Goal: Task Accomplishment & Management: Manage account settings

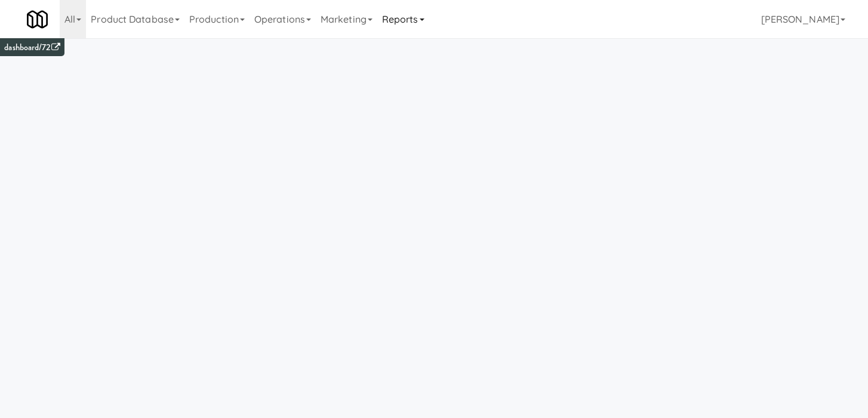
click at [394, 16] on link "Reports" at bounding box center [403, 19] width 52 height 38
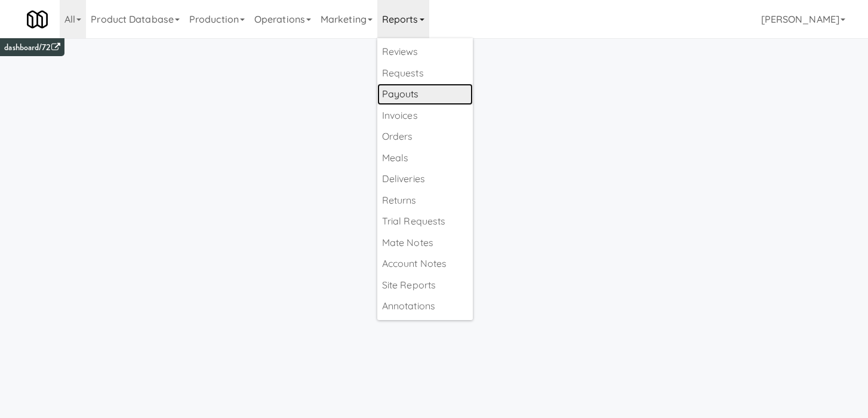
click at [435, 94] on link "Payouts" at bounding box center [424, 94] width 95 height 21
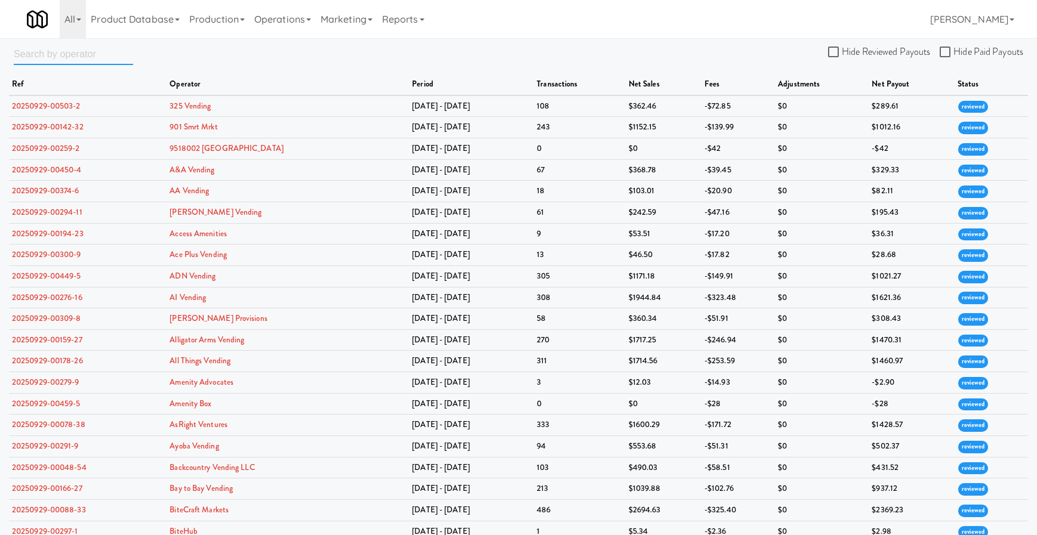
click at [53, 60] on input "text" at bounding box center [73, 54] width 119 height 22
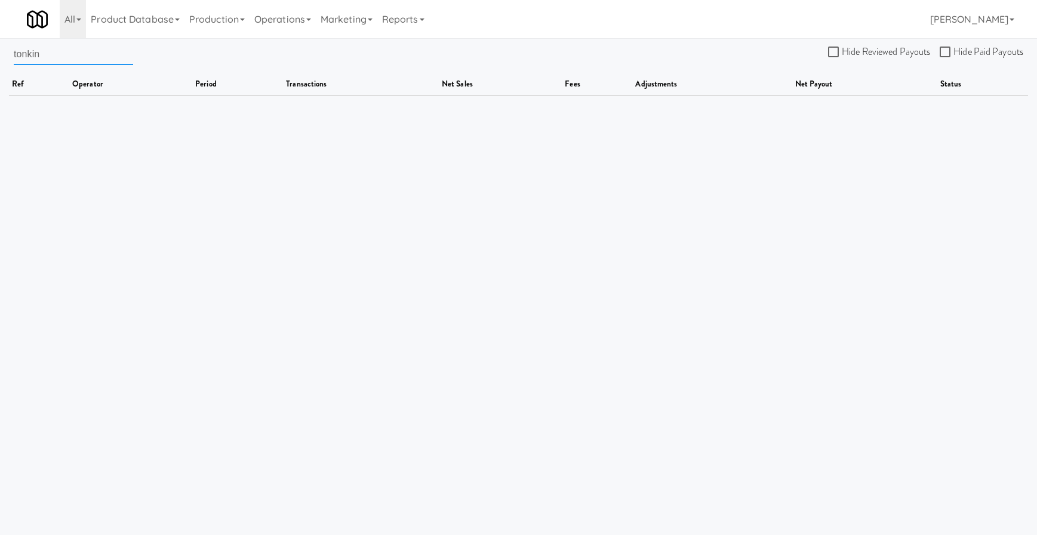
drag, startPoint x: 75, startPoint y: 52, endPoint x: 23, endPoint y: 52, distance: 51.9
click at [23, 52] on input "tonkin" at bounding box center [73, 54] width 119 height 22
click at [19, 54] on input "tonkin" at bounding box center [73, 54] width 119 height 22
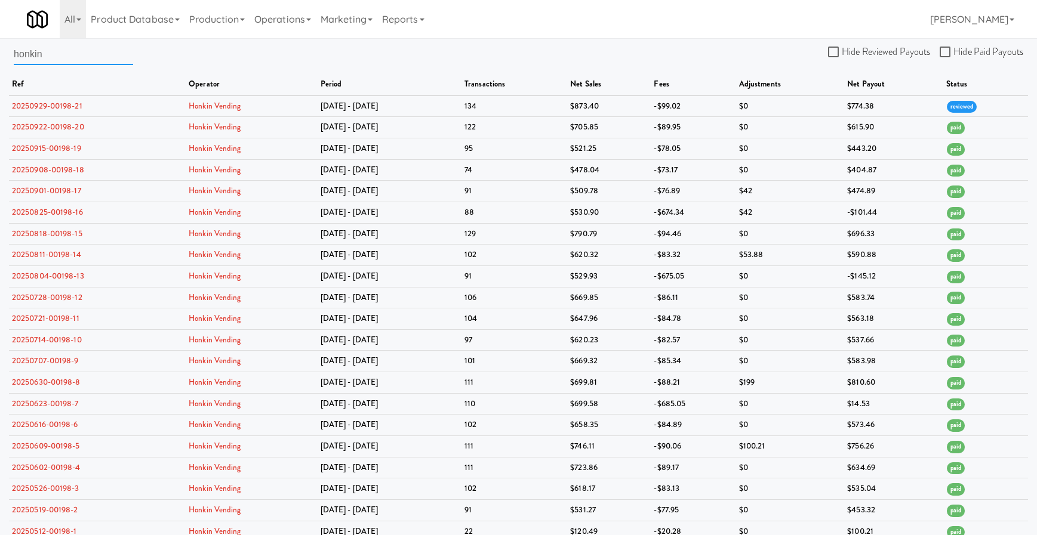
type input "honkin"
click at [78, 105] on link "20250929-00198-21" at bounding box center [47, 105] width 70 height 11
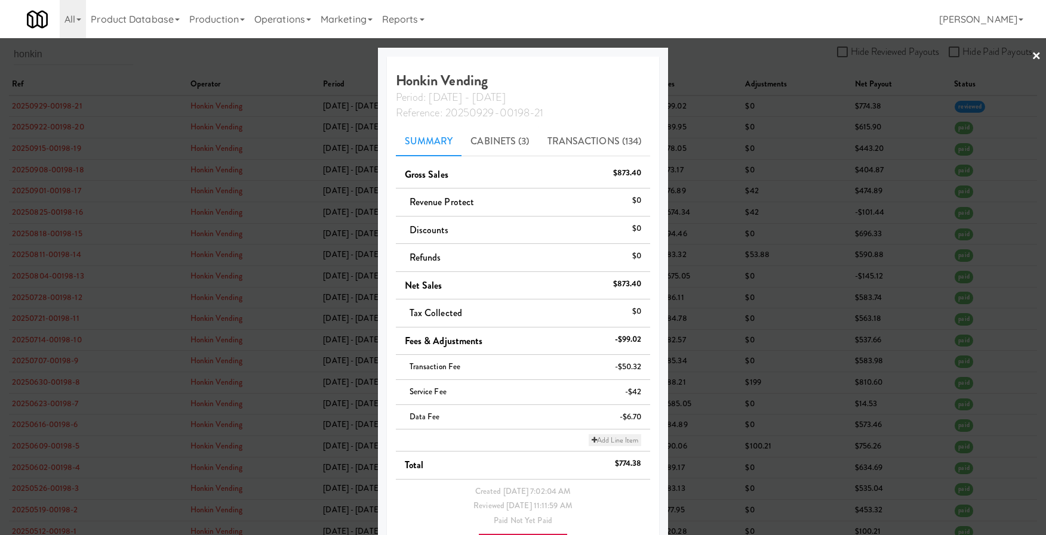
click at [591, 417] on icon at bounding box center [593, 440] width 5 height 7
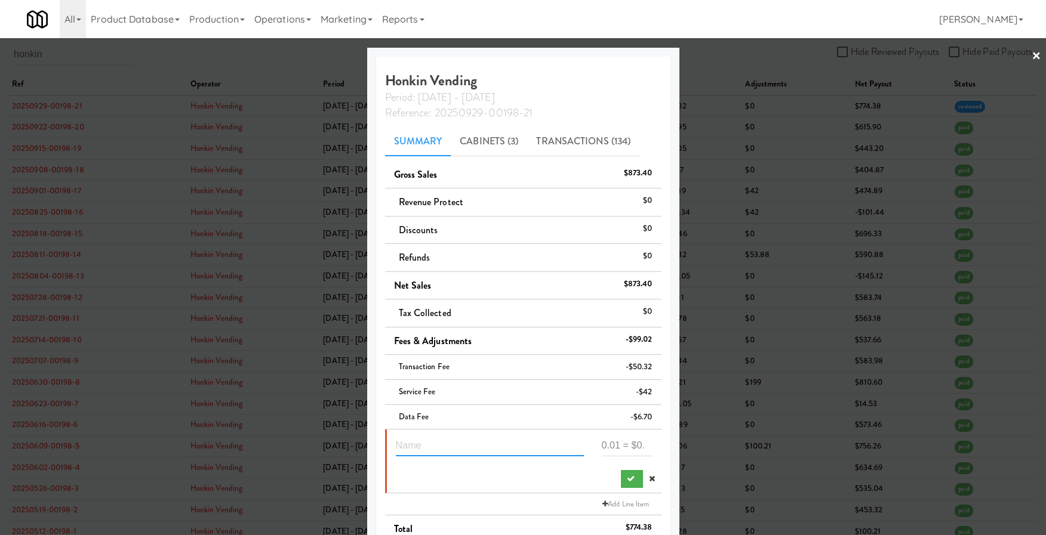
click at [414, 417] on input "text" at bounding box center [490, 445] width 188 height 22
drag, startPoint x: 423, startPoint y: 442, endPoint x: 369, endPoint y: 443, distance: 54.3
click at [369, 417] on div "× Honkin Vending Period: Sep 22 - Sep 28 Reference: 20250929-00198-21 Summary C…" at bounding box center [523, 267] width 1046 height 535
type input "overcharged lease payments"
type input "398"
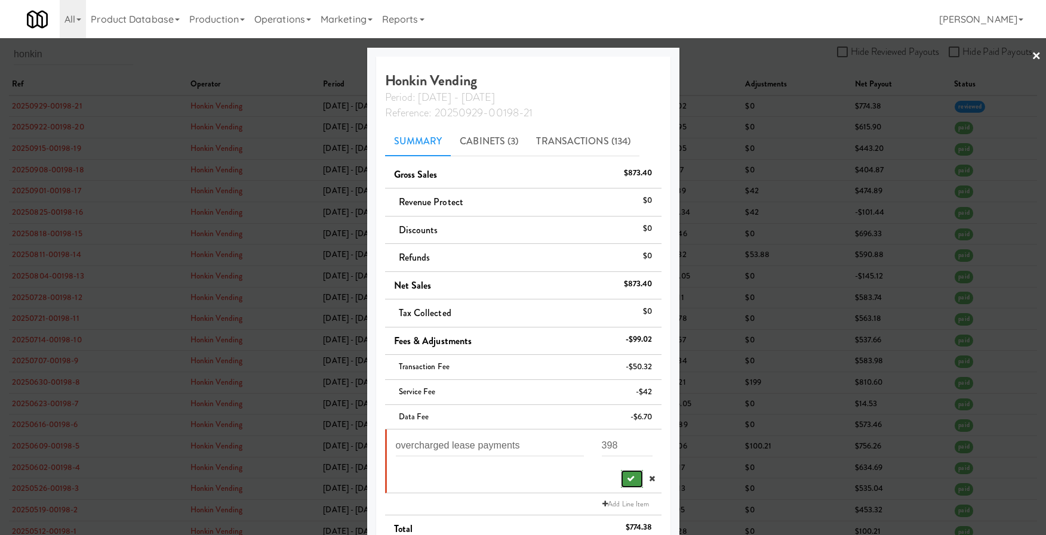
click at [627, 417] on icon "submit" at bounding box center [631, 479] width 8 height 8
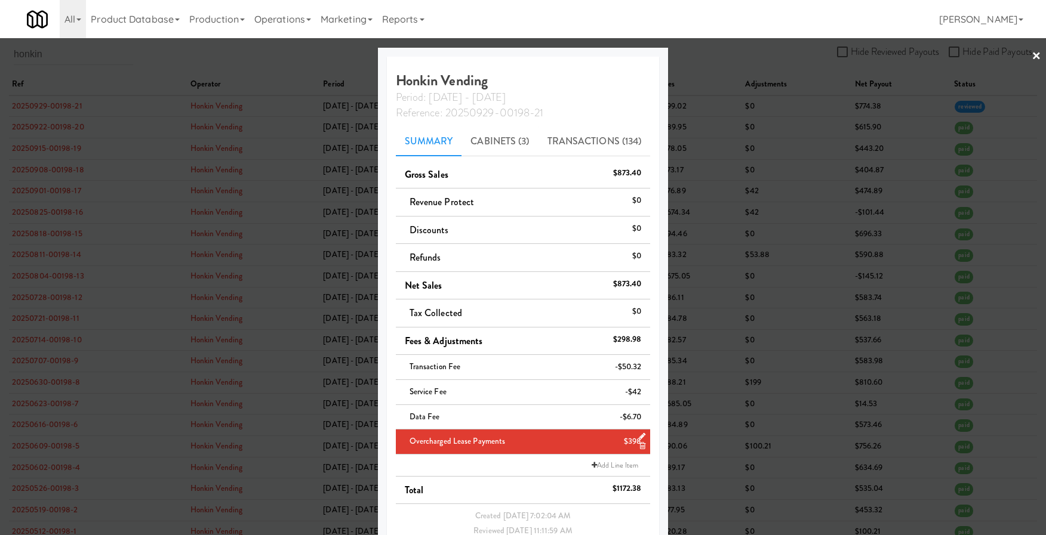
click at [756, 148] on div at bounding box center [523, 267] width 1046 height 535
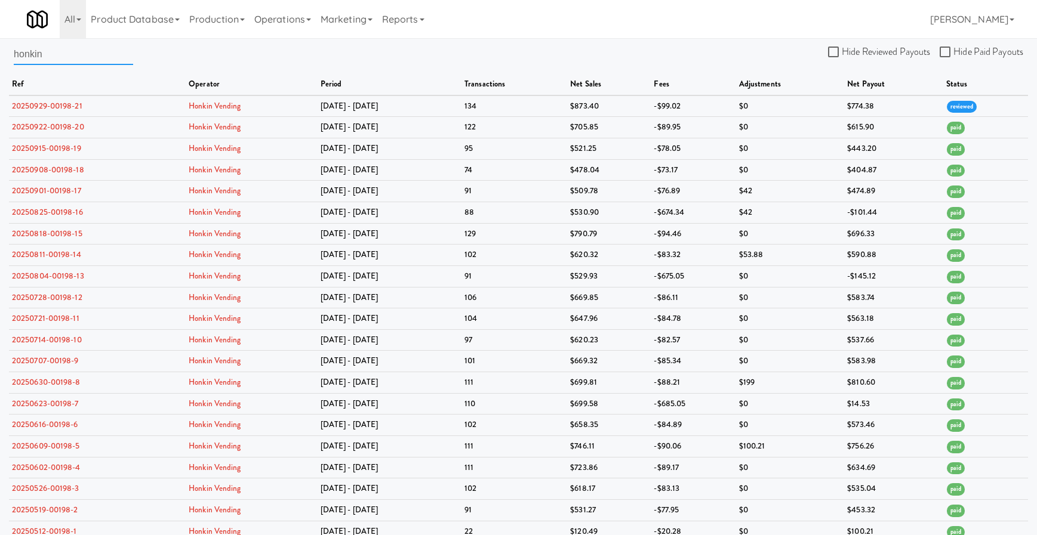
click at [44, 52] on input "honkin" at bounding box center [73, 54] width 119 height 22
drag, startPoint x: 66, startPoint y: 58, endPoint x: -7, endPoint y: 51, distance: 73.8
click at [0, 51] on html "Okay Okay Select date: previous 2025-Oct next Su Mo Tu We Th Fr Sa 28 29 30 1 2…" at bounding box center [518, 267] width 1037 height 535
type input "Ai vending"
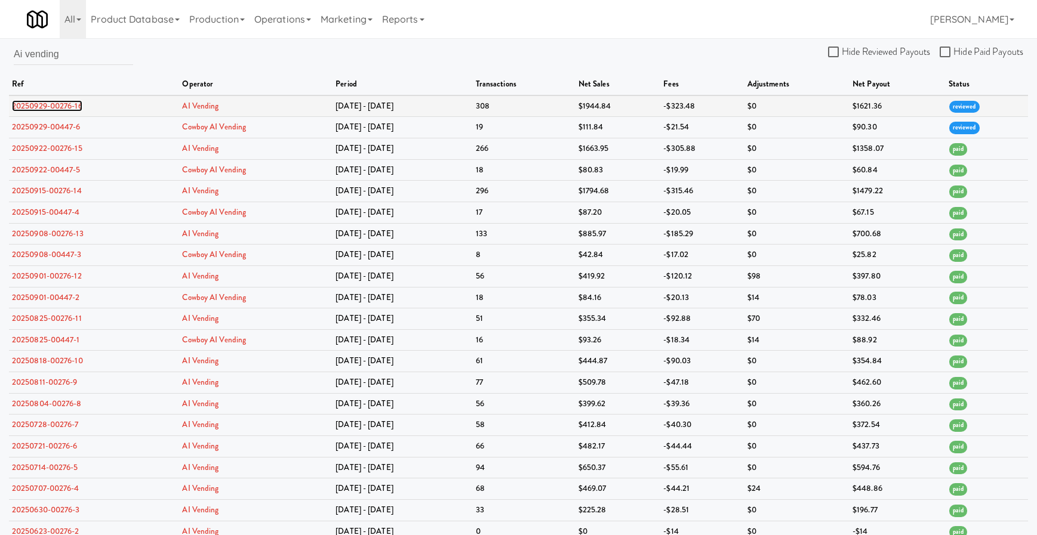
click at [67, 110] on link "20250929-00276-16" at bounding box center [47, 105] width 70 height 11
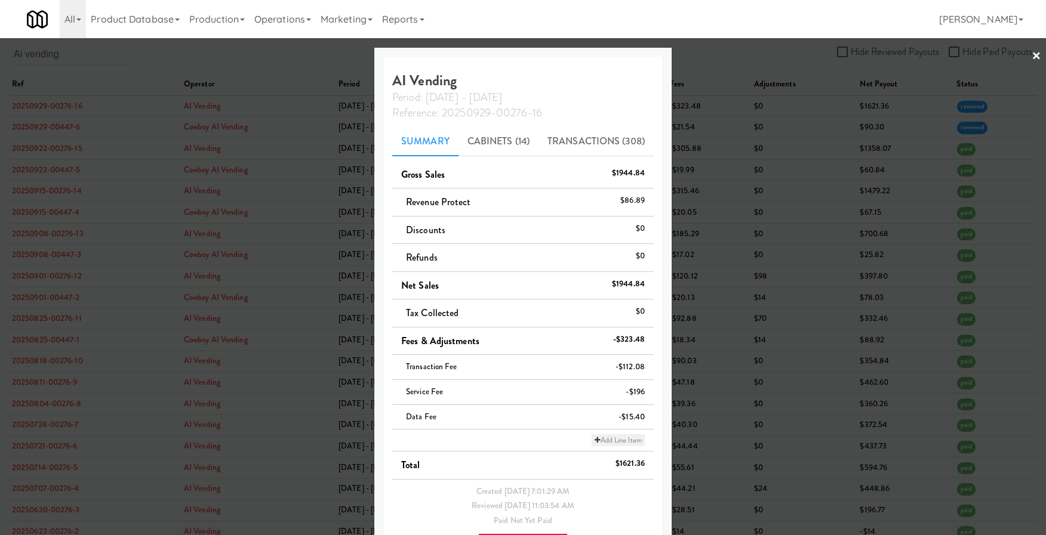
click at [594, 417] on icon at bounding box center [596, 440] width 5 height 7
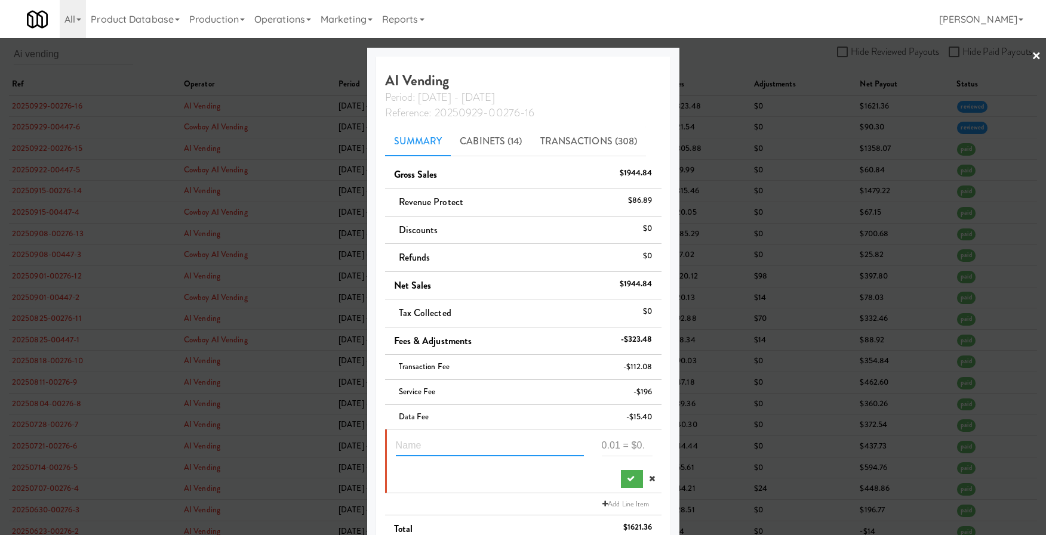
click at [486, 417] on input "text" at bounding box center [490, 445] width 188 height 22
type input "Store open"
type input "436"
click at [621, 417] on button "submit" at bounding box center [632, 479] width 22 height 18
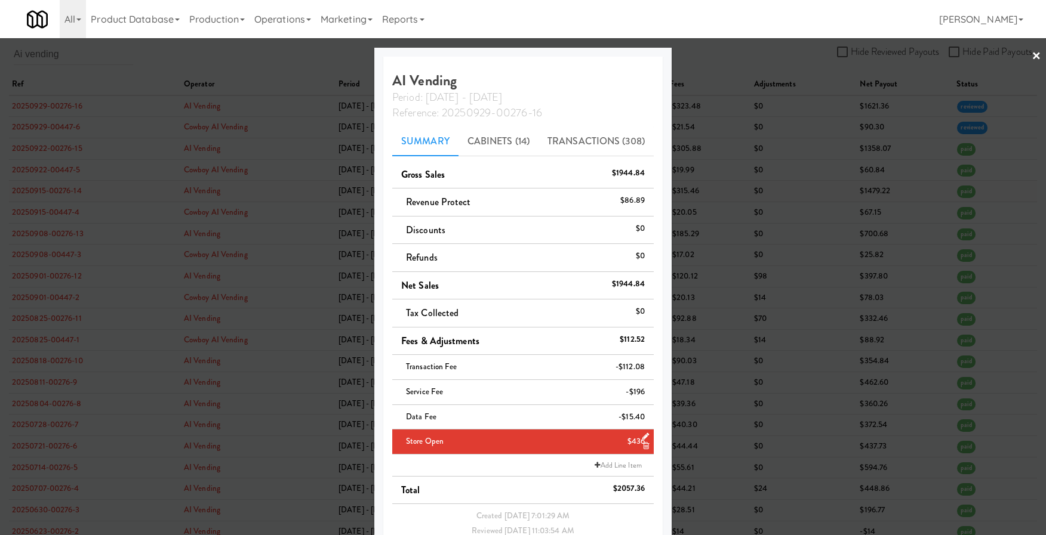
click at [774, 188] on div at bounding box center [523, 267] width 1046 height 535
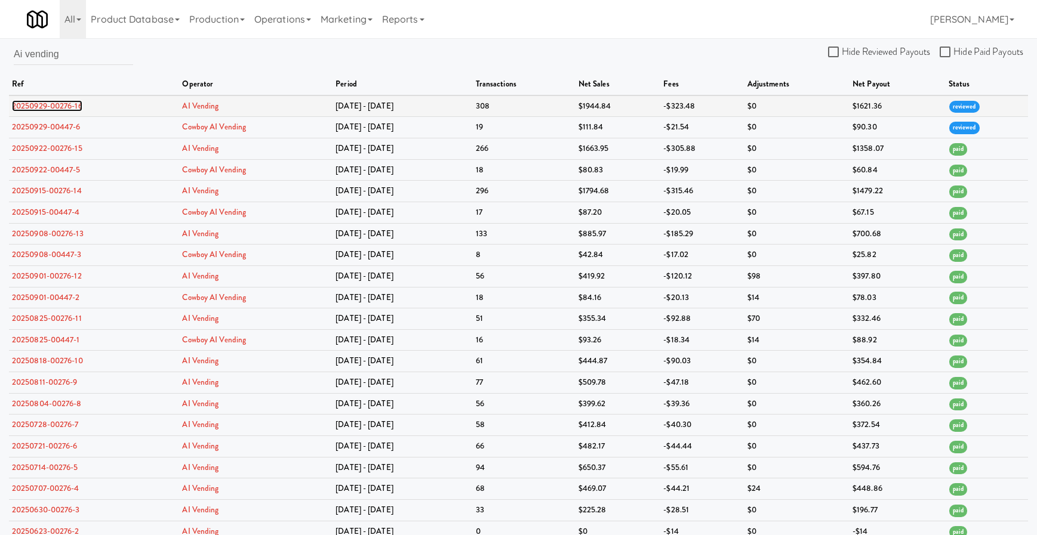
click at [40, 104] on link "20250929-00276-16" at bounding box center [47, 105] width 70 height 11
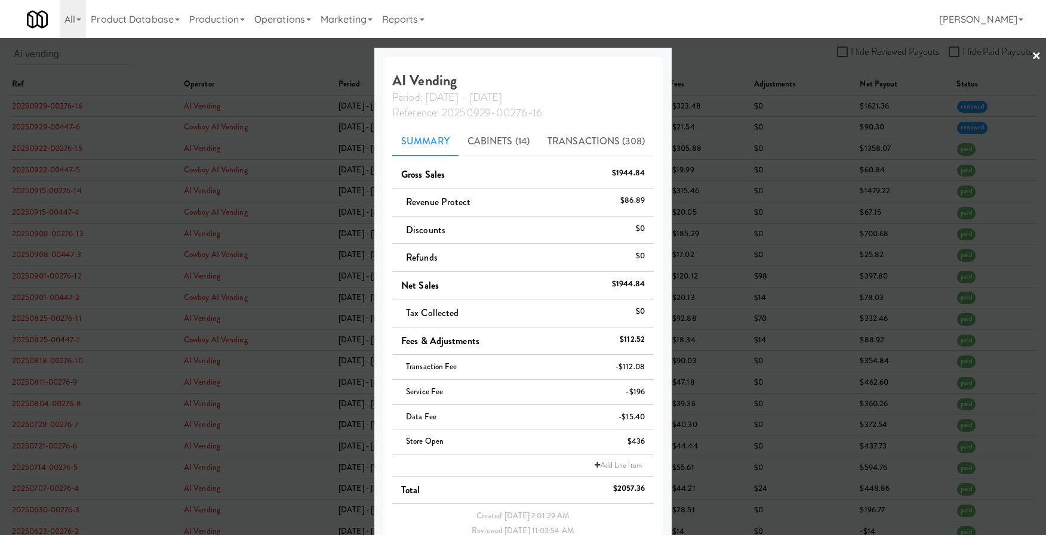
click at [40, 103] on div at bounding box center [523, 267] width 1046 height 535
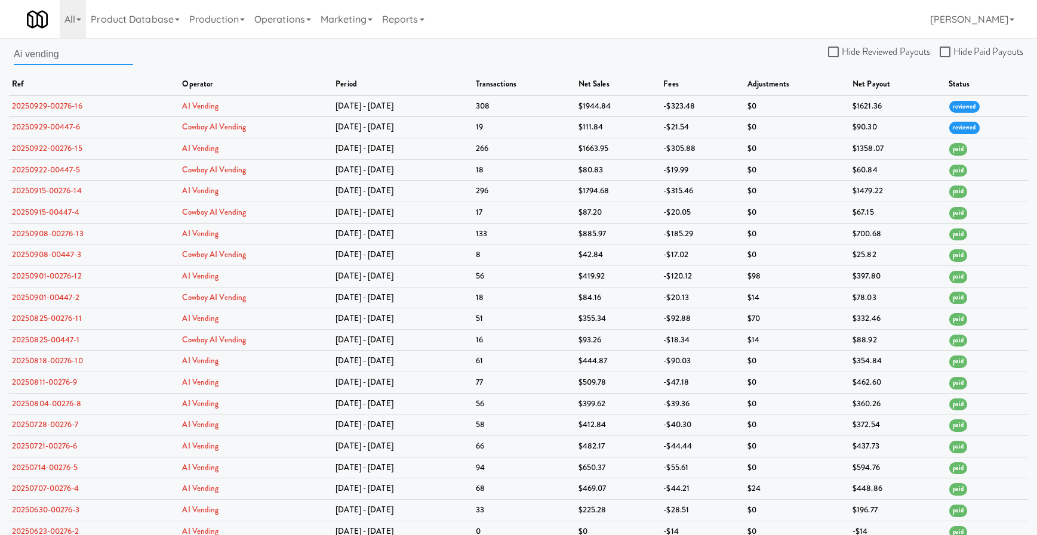
drag, startPoint x: 72, startPoint y: 56, endPoint x: -3, endPoint y: 50, distance: 75.5
click at [0, 50] on html "Okay Okay Select date: previous 2025-Oct next Su Mo Tu We Th Fr Sa 28 29 30 1 2…" at bounding box center [518, 267] width 1037 height 535
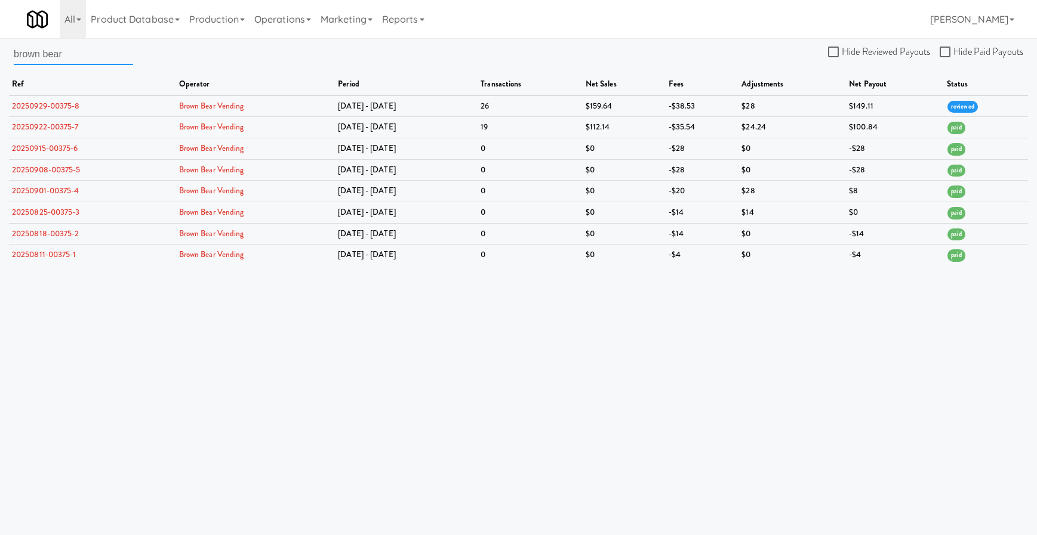
type input "brown bear"
click at [64, 108] on link "20250929-00375-8" at bounding box center [46, 105] width 68 height 11
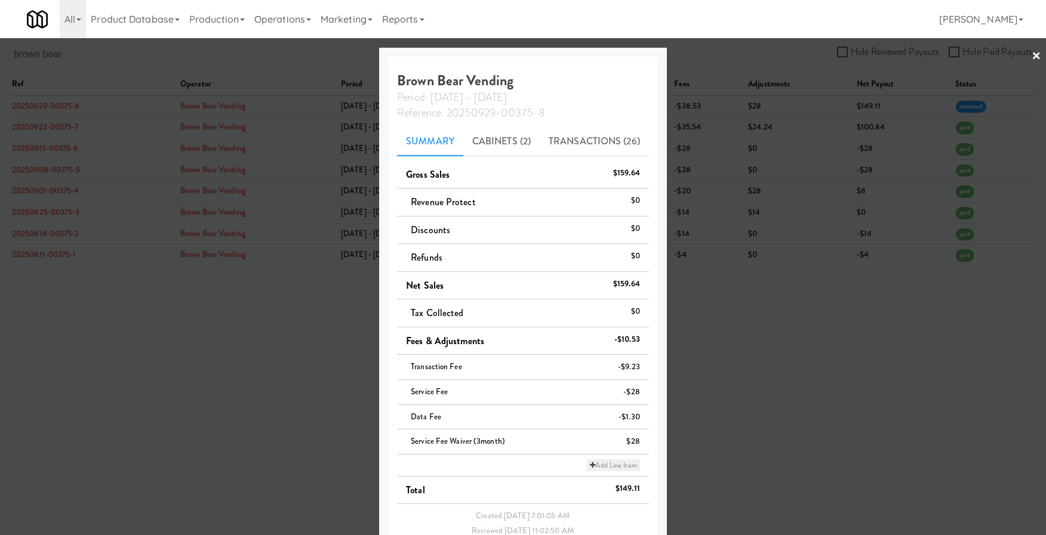
click at [590, 417] on link "Add Line Item" at bounding box center [613, 466] width 53 height 12
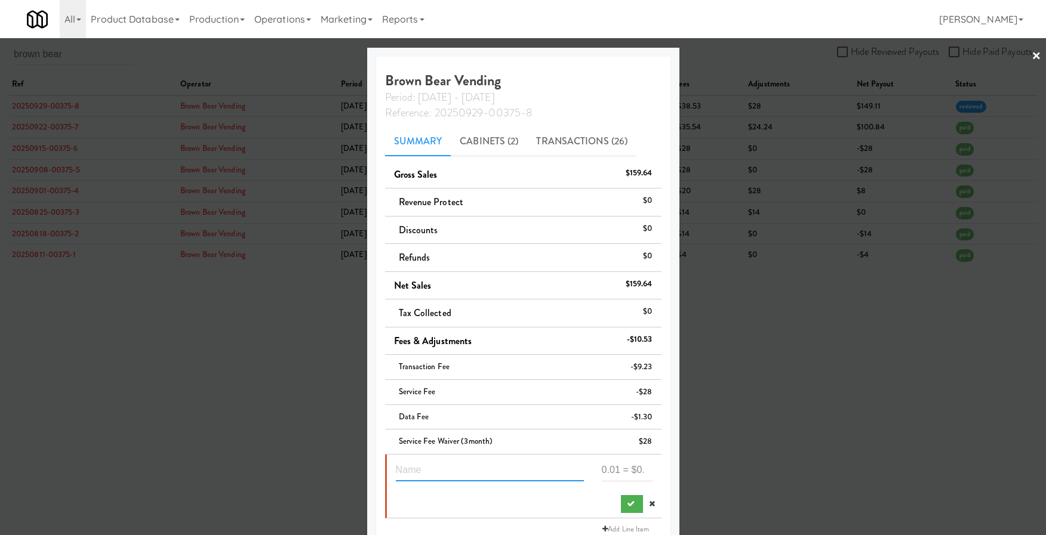
click at [451, 417] on input "text" at bounding box center [490, 471] width 188 height 22
type input "failure coverage"
type input "25"
click at [621, 417] on button "submit" at bounding box center [632, 504] width 22 height 18
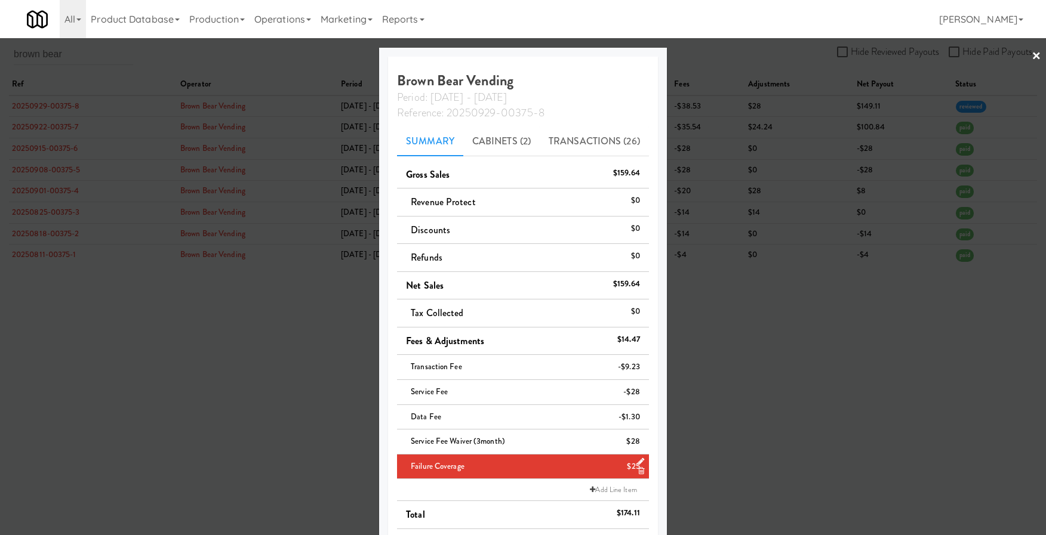
click at [633, 417] on link at bounding box center [638, 471] width 11 height 15
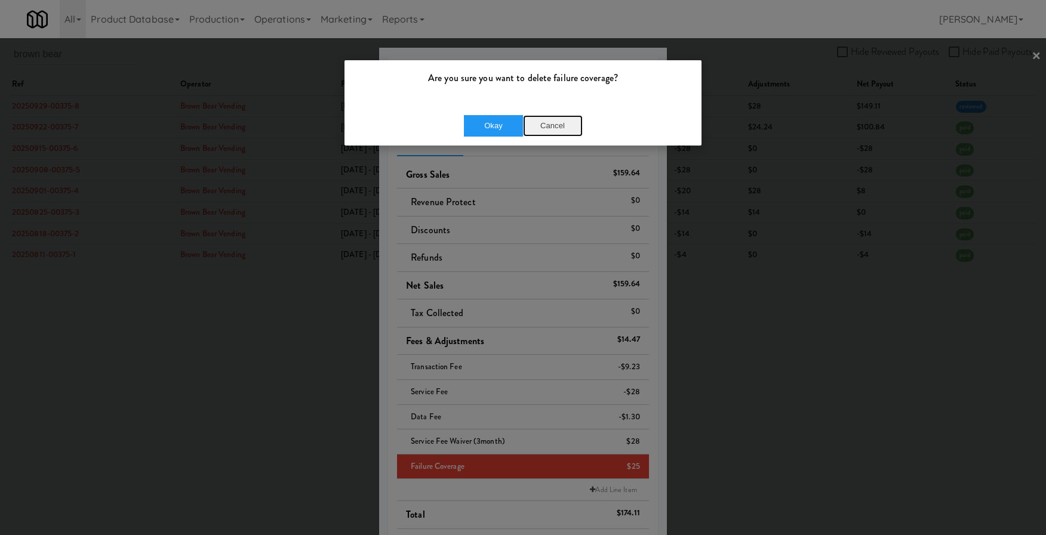
click at [547, 123] on button "Cancel" at bounding box center [553, 125] width 60 height 21
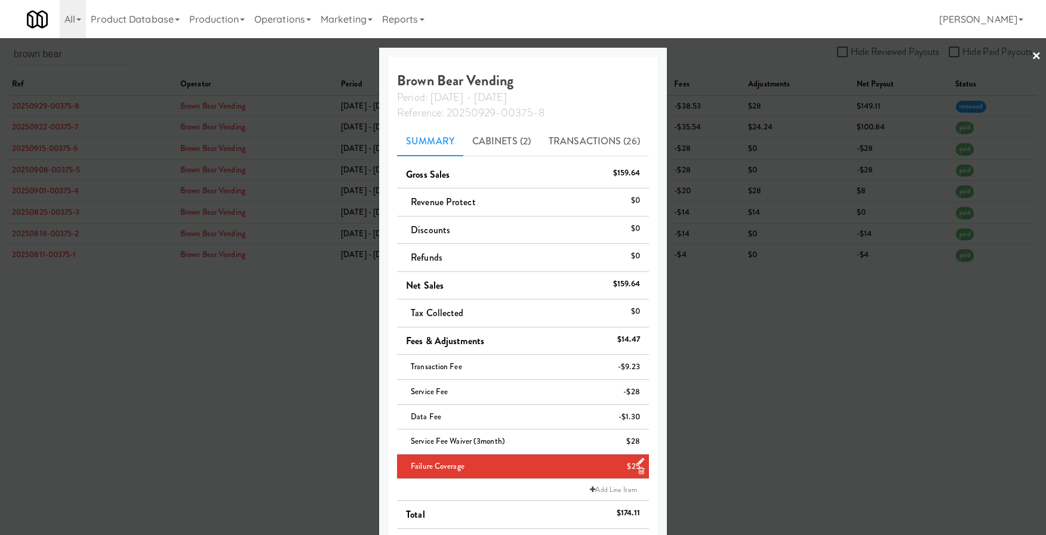
click at [637, 417] on icon at bounding box center [640, 462] width 7 height 8
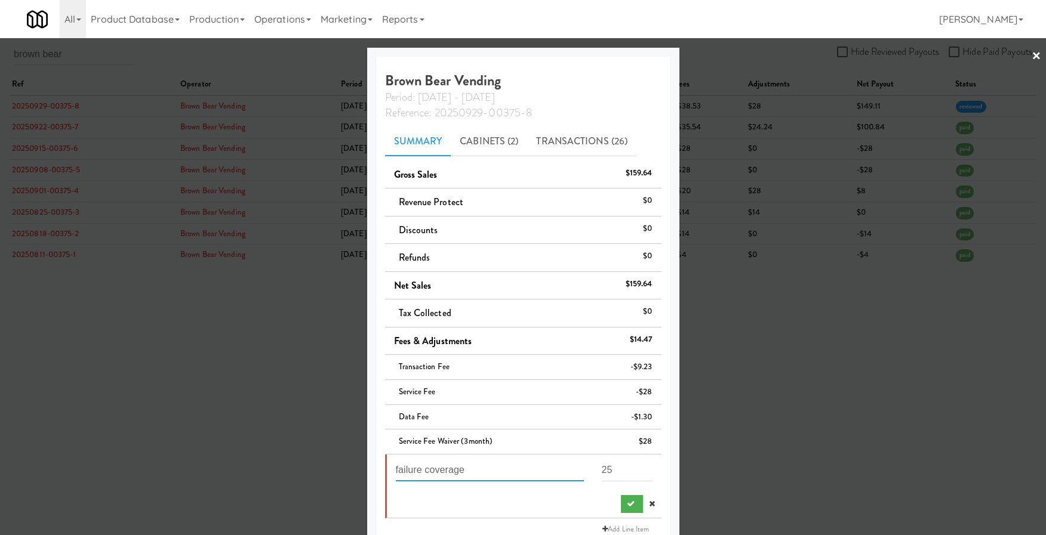
drag, startPoint x: 477, startPoint y: 469, endPoint x: 375, endPoint y: 468, distance: 102.1
click at [375, 417] on div "Brown Bear Vending Period: Sep 22 - Sep 28 Reference: 20250929-00375-8 Summary …" at bounding box center [523, 361] width 312 height 627
type input "brown bear vending"
click at [627, 417] on icon "submit" at bounding box center [631, 504] width 8 height 8
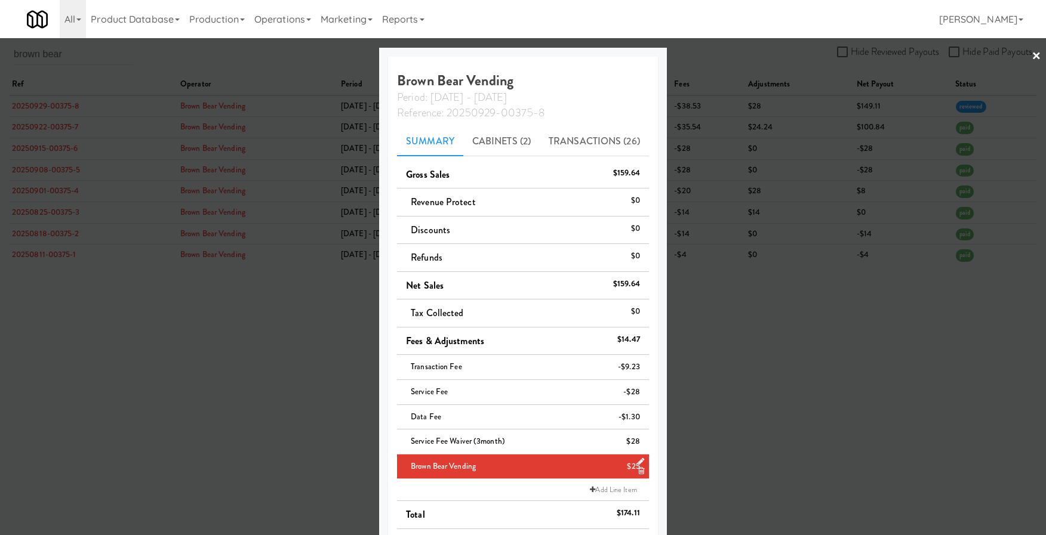
click at [390, 336] on div "Brown Bear Vending Period: Sep 22 - Sep 28 Reference: 20250929-00375-8 Summary …" at bounding box center [523, 342] width 270 height 570
click at [329, 353] on div at bounding box center [523, 267] width 1046 height 535
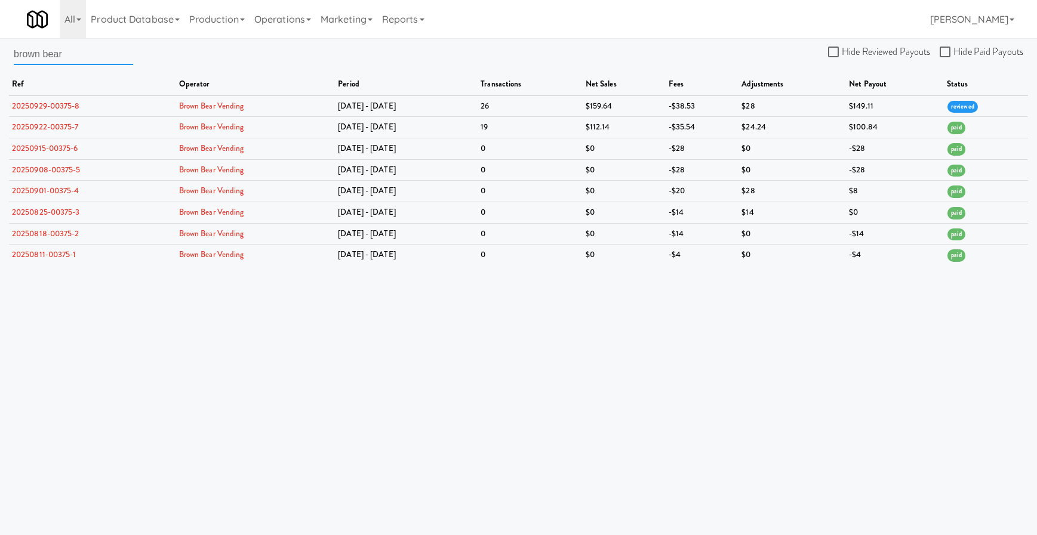
drag, startPoint x: 76, startPoint y: 55, endPoint x: -37, endPoint y: 52, distance: 113.4
click at [0, 52] on html "Are you sure you want to delete failure coverage? Okay Cancel Okay Are you sure…" at bounding box center [518, 267] width 1037 height 535
type input "ocean state"
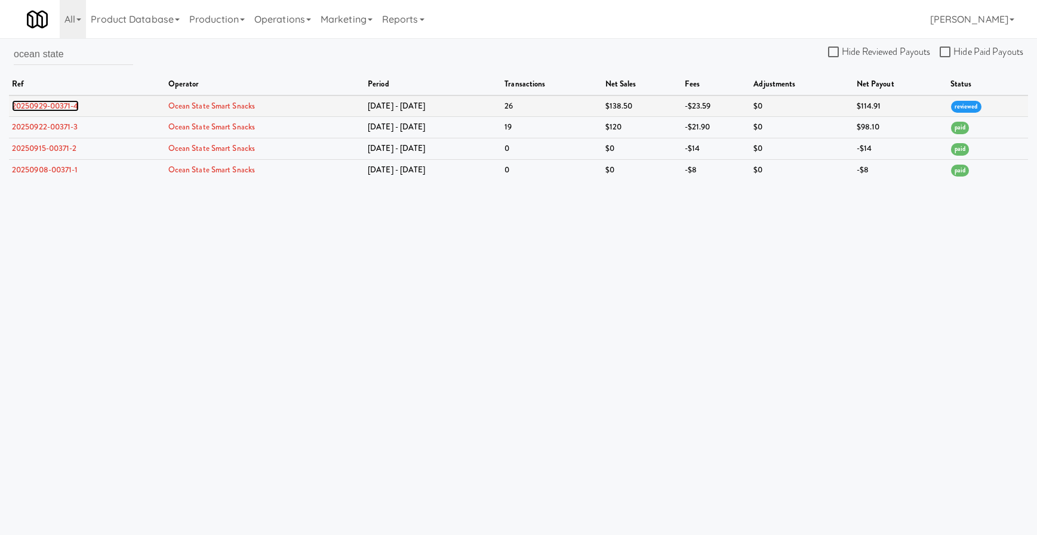
click at [46, 101] on link "20250929-00371-4" at bounding box center [45, 105] width 67 height 11
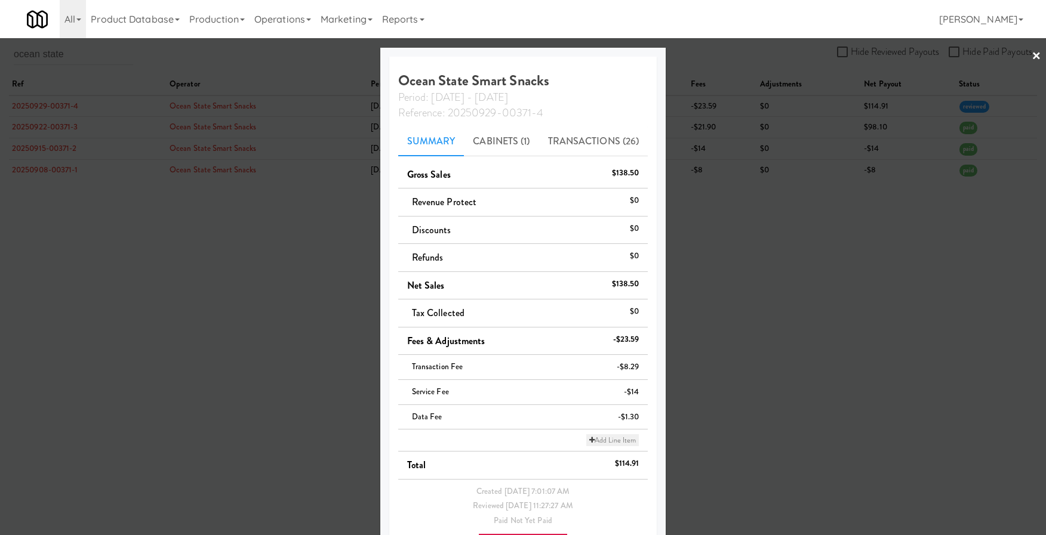
click at [586, 417] on link "Add Line Item" at bounding box center [612, 440] width 53 height 12
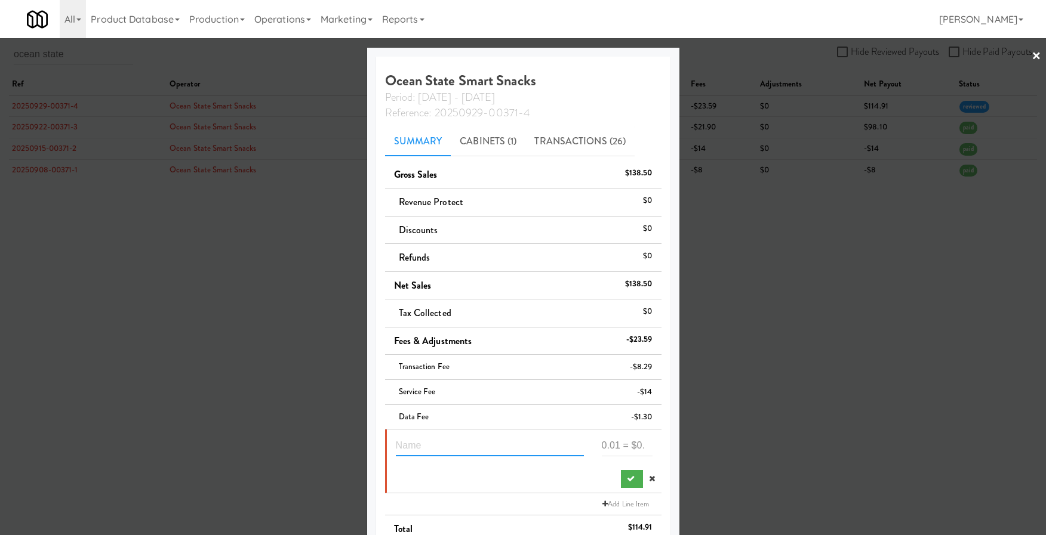
click at [460, 417] on input "text" at bounding box center [490, 445] width 188 height 22
type input "store open"
type input "26"
click at [621, 417] on button "submit" at bounding box center [632, 479] width 22 height 18
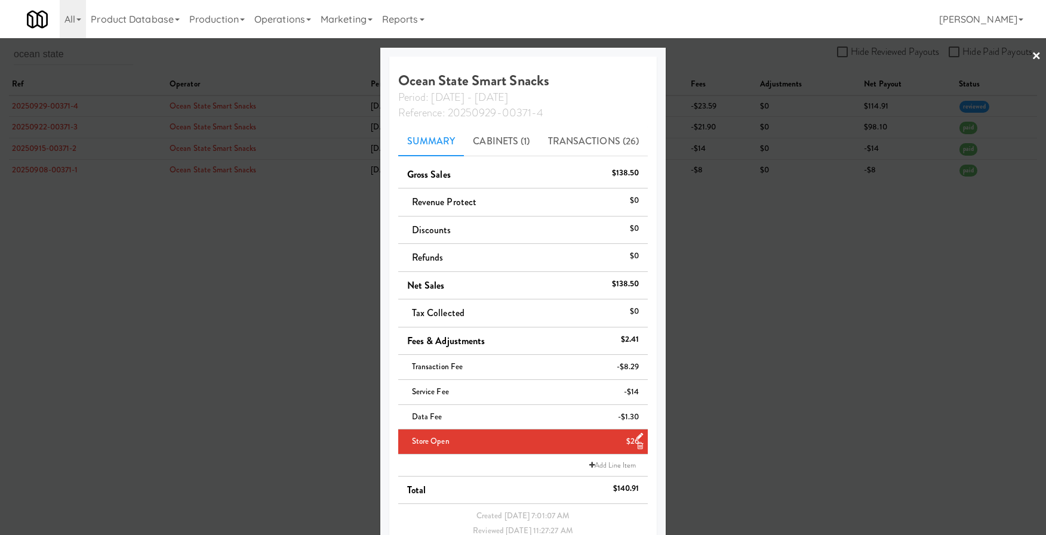
click at [111, 50] on div at bounding box center [523, 267] width 1046 height 535
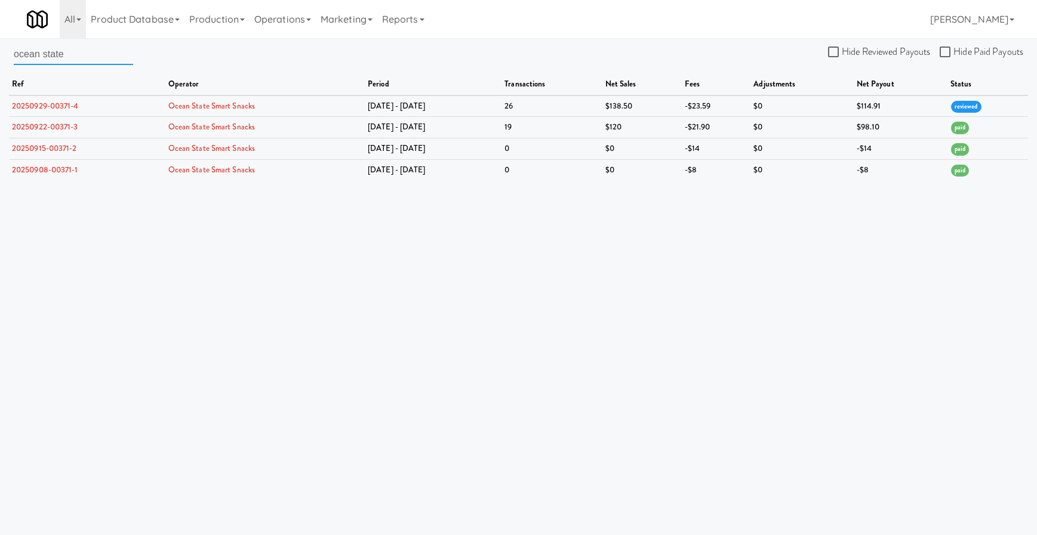
click at [78, 52] on input "ocean state" at bounding box center [73, 54] width 119 height 22
drag, startPoint x: 69, startPoint y: 56, endPoint x: -34, endPoint y: 56, distance: 103.2
click at [0, 56] on html "Are you sure you want to delete failure coverage? Okay Cancel Okay Are you sure…" at bounding box center [518, 267] width 1037 height 535
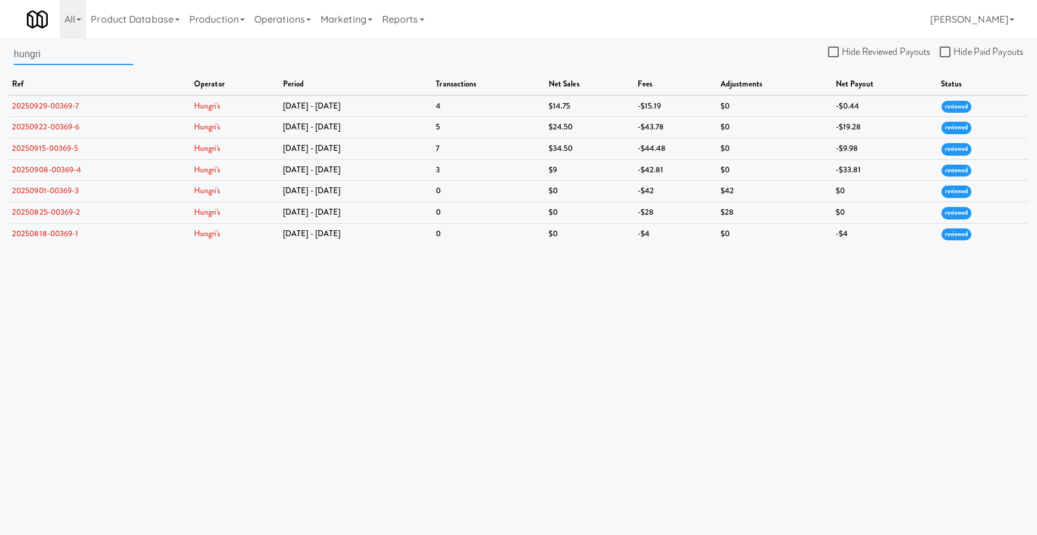
drag, startPoint x: 59, startPoint y: 54, endPoint x: 5, endPoint y: 47, distance: 54.1
click at [5, 47] on div "hungri Hide Reviewed Payouts Hide Paid Payouts ref operator period transactions…" at bounding box center [518, 143] width 1037 height 201
type input "brown bear"
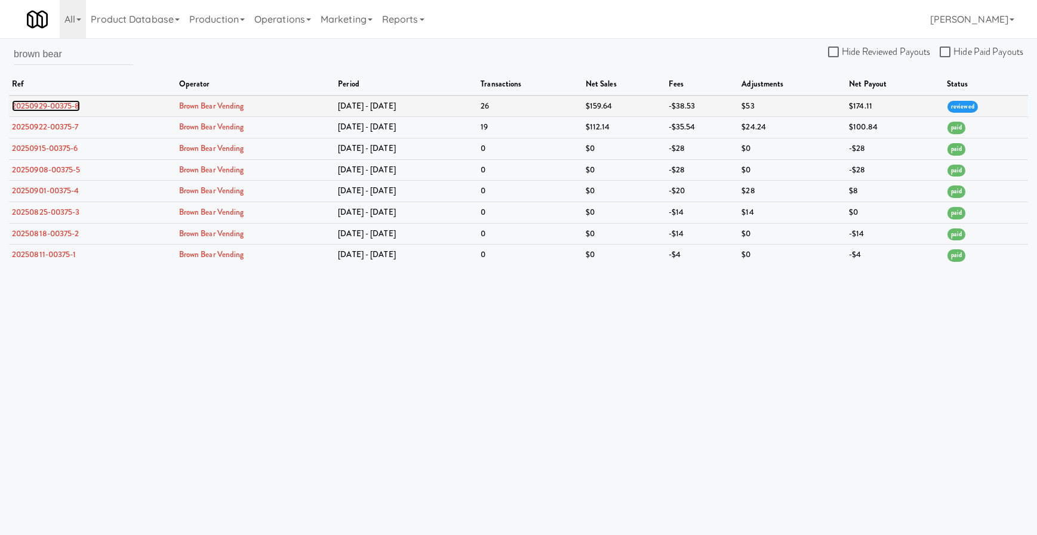
click at [60, 109] on link "20250929-00375-8" at bounding box center [46, 105] width 68 height 11
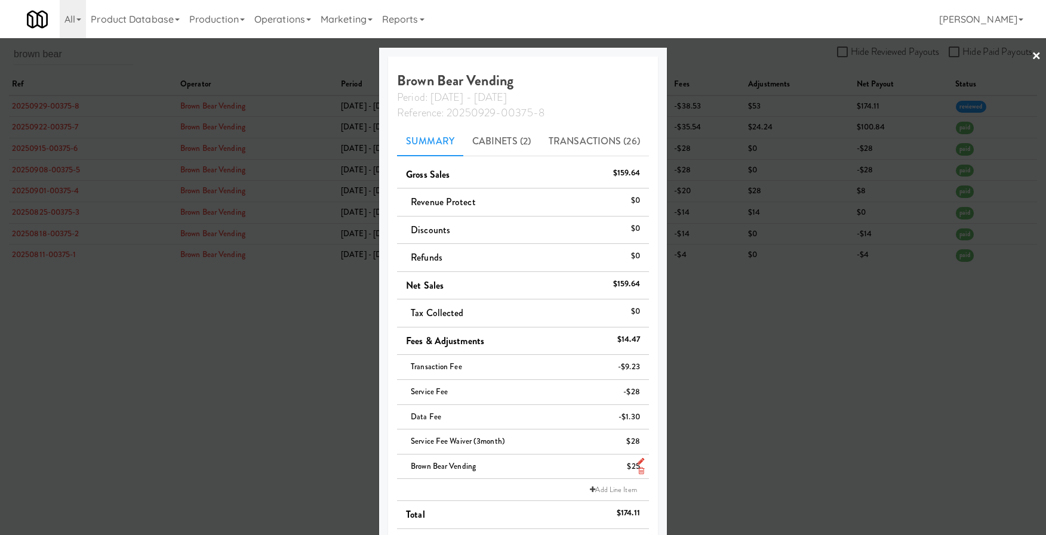
click at [637, 417] on icon at bounding box center [640, 462] width 7 height 8
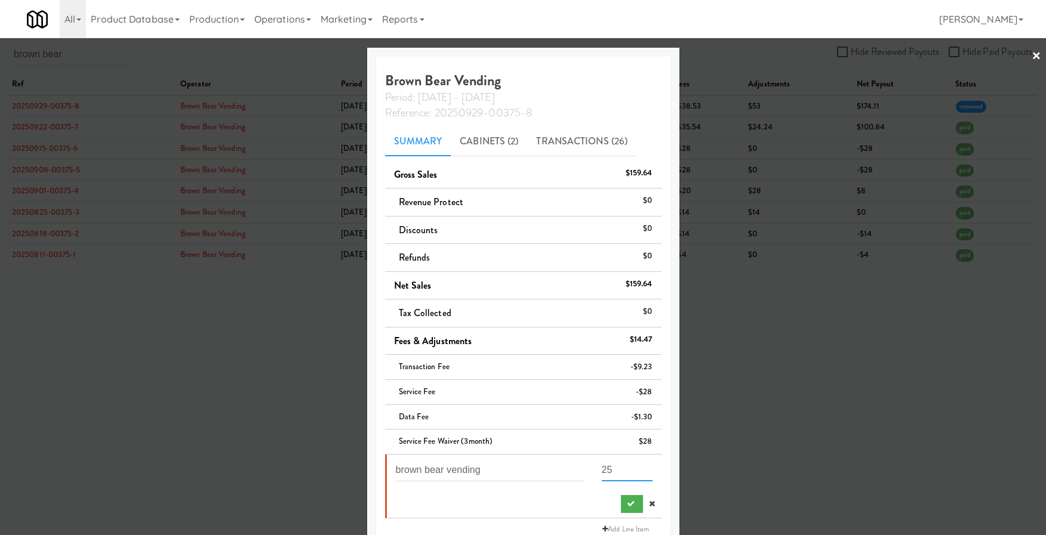
drag, startPoint x: 611, startPoint y: 471, endPoint x: 566, endPoint y: 463, distance: 46.0
click at [567, 417] on div "brown bear vending 25" at bounding box center [524, 475] width 275 height 31
type input "121"
click at [624, 417] on button "submit" at bounding box center [632, 504] width 22 height 18
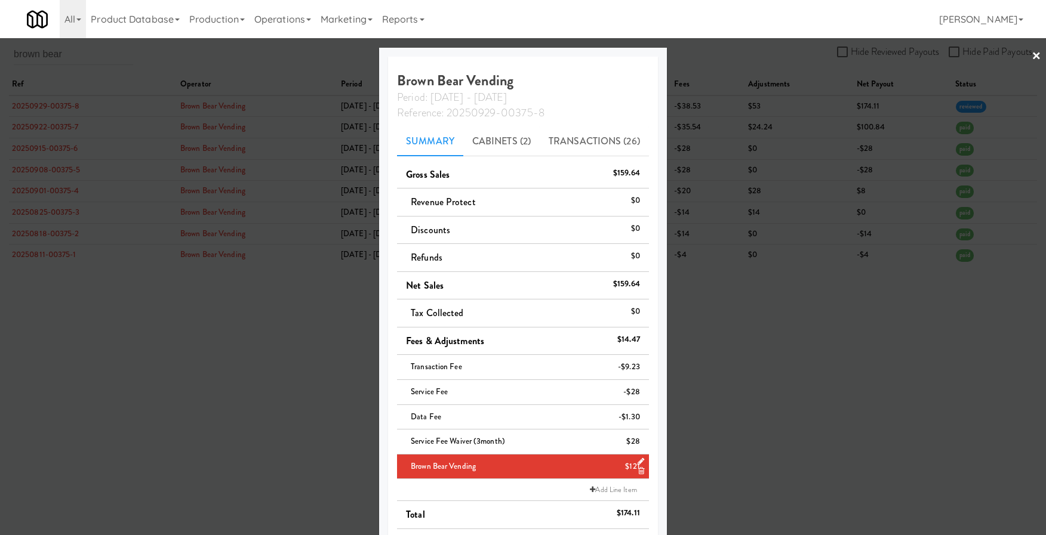
click at [153, 298] on div at bounding box center [523, 267] width 1046 height 535
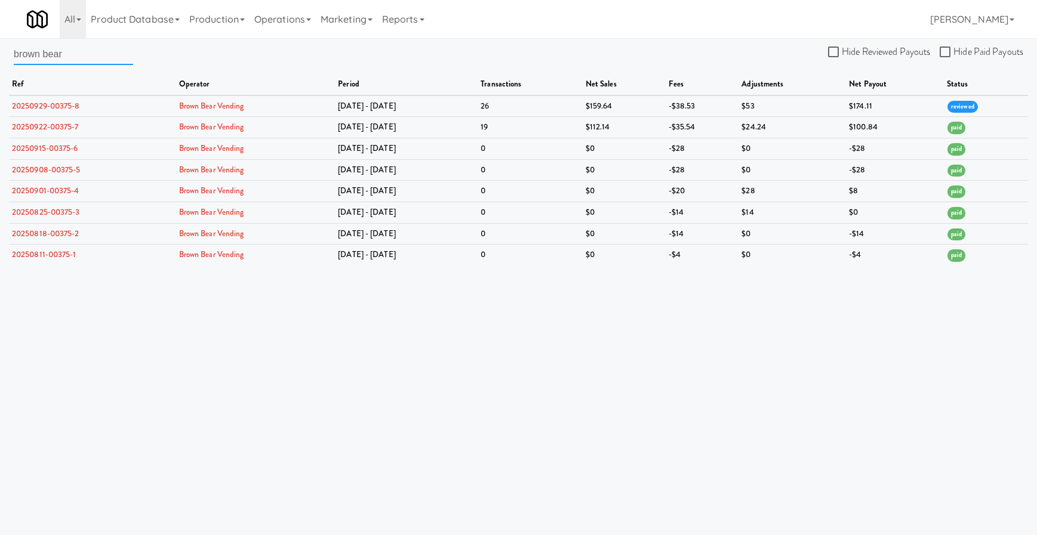
drag, startPoint x: 93, startPoint y: 60, endPoint x: -4, endPoint y: 50, distance: 97.2
click at [0, 50] on html "Are you sure you want to delete failure coverage? Okay Cancel Okay Are you sure…" at bounding box center [518, 267] width 1037 height 535
type input "hungri"
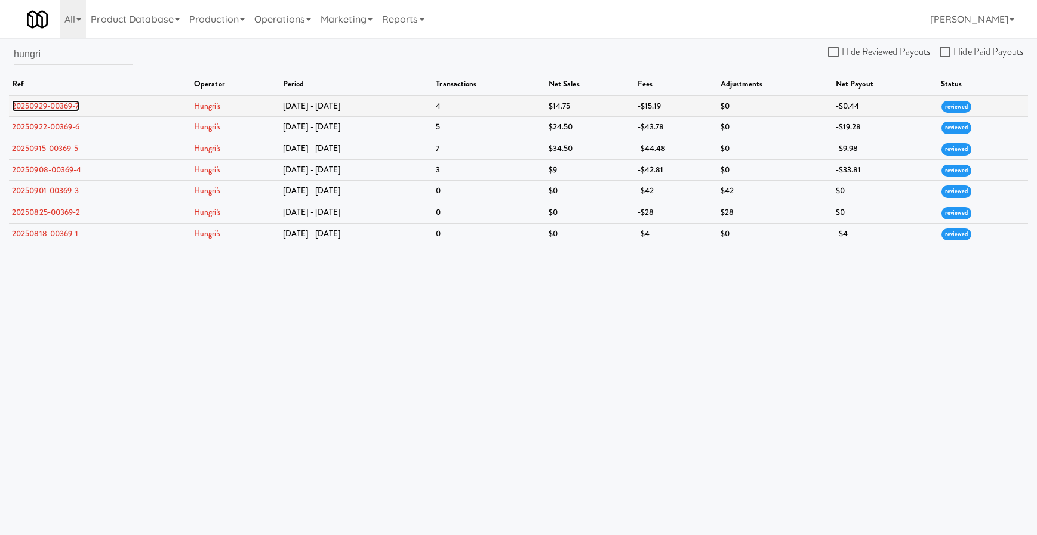
click at [58, 104] on link "20250929-00369-7" at bounding box center [45, 105] width 67 height 11
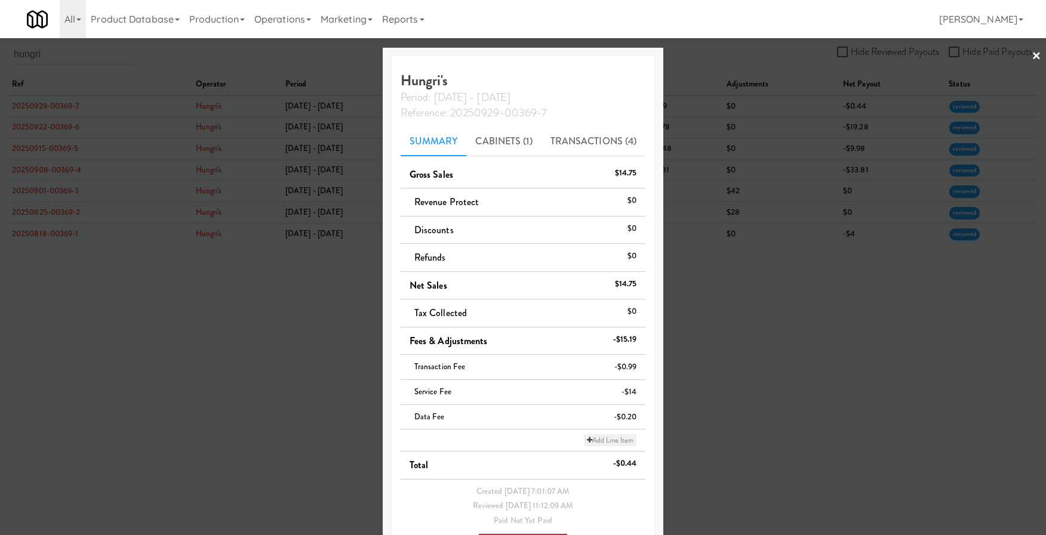
click at [587, 417] on icon at bounding box center [589, 440] width 5 height 7
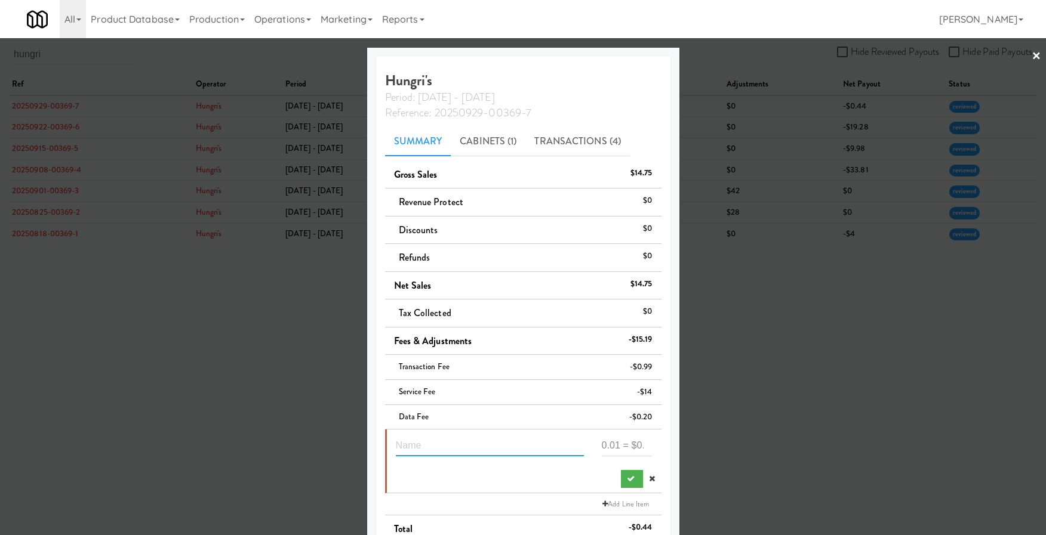
click at [495, 417] on input "text" at bounding box center [490, 445] width 188 height 22
type input "store open"
type input "158"
click at [624, 417] on button "submit" at bounding box center [632, 479] width 22 height 18
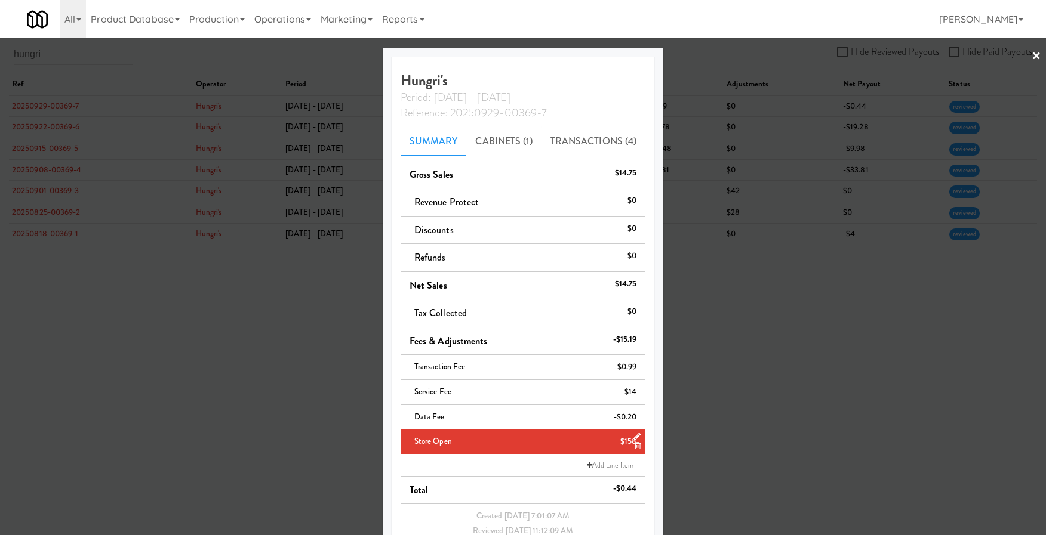
click at [229, 357] on div at bounding box center [523, 267] width 1046 height 535
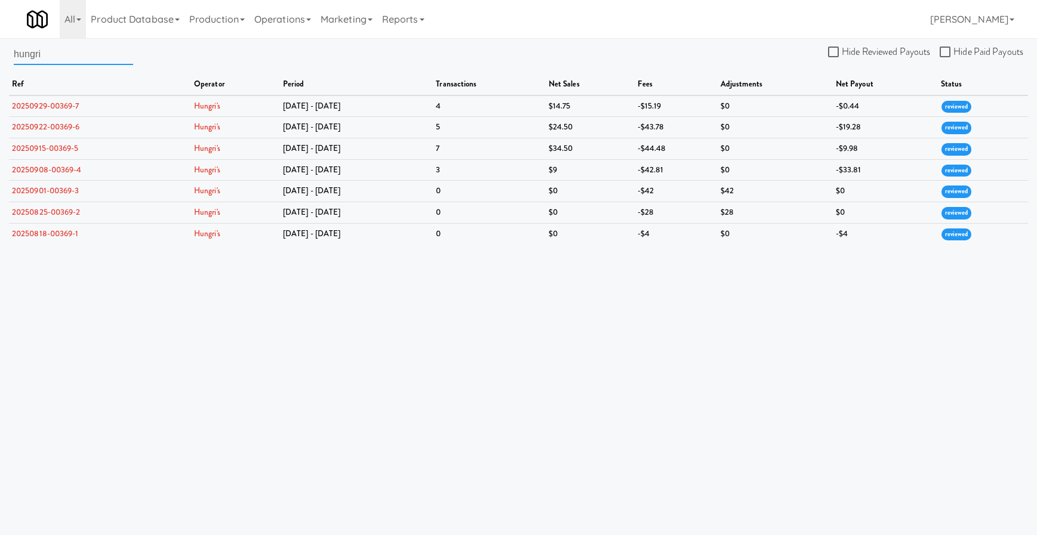
click at [61, 56] on input "hungri" at bounding box center [73, 54] width 119 height 22
drag, startPoint x: 61, startPoint y: 56, endPoint x: -62, endPoint y: 48, distance: 123.2
click at [0, 48] on html "Are you sure you want to delete failure coverage? Okay Cancel Okay Are you sure…" at bounding box center [518, 267] width 1037 height 535
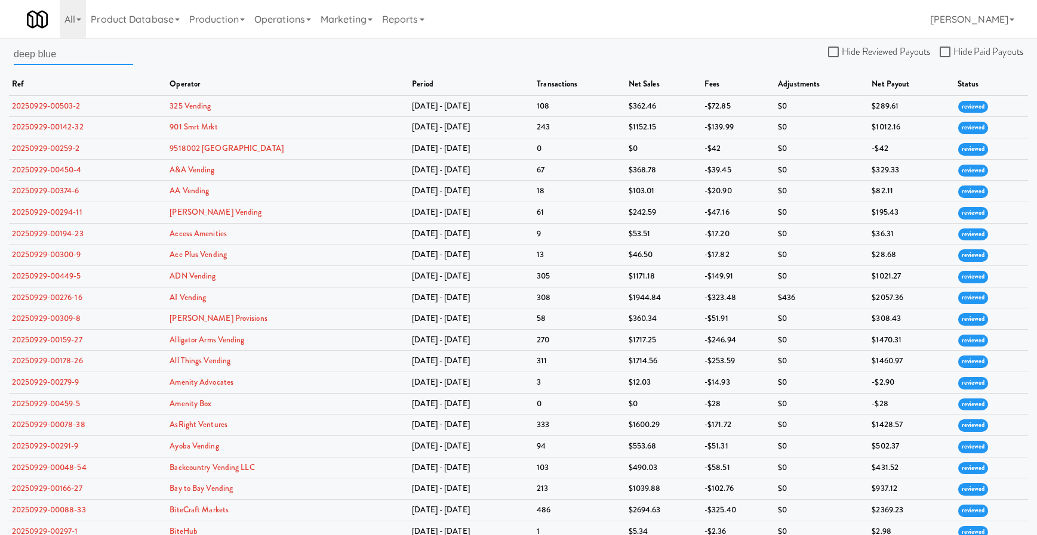
type input "deep blue"
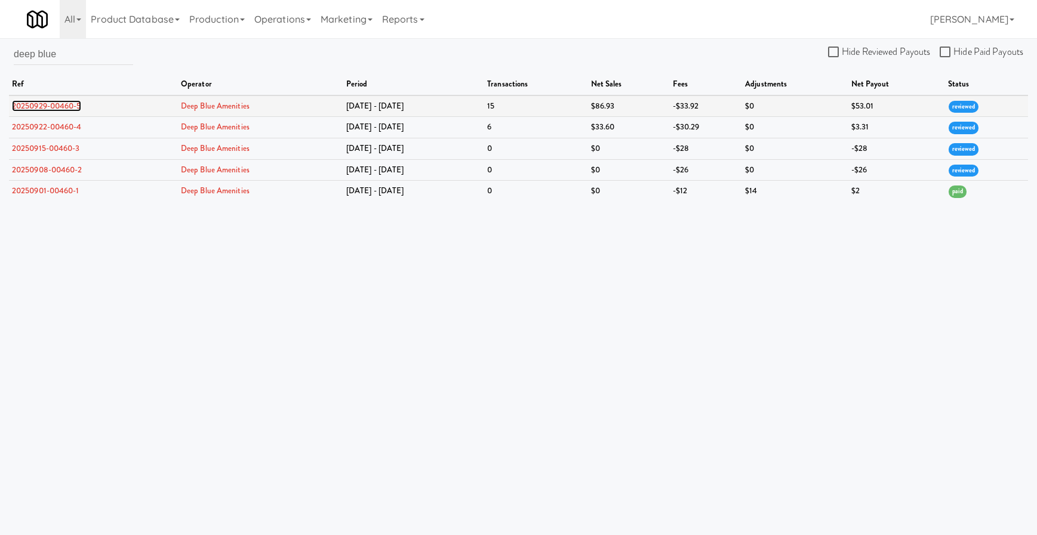
click at [57, 100] on link "20250929-00460-5" at bounding box center [46, 105] width 69 height 11
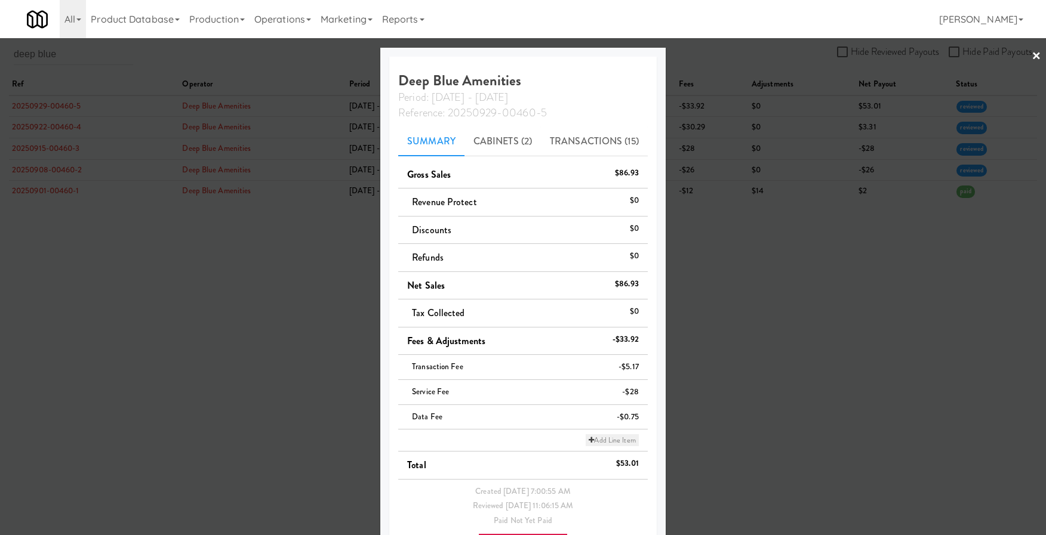
click at [587, 417] on link "Add Line Item" at bounding box center [611, 440] width 53 height 12
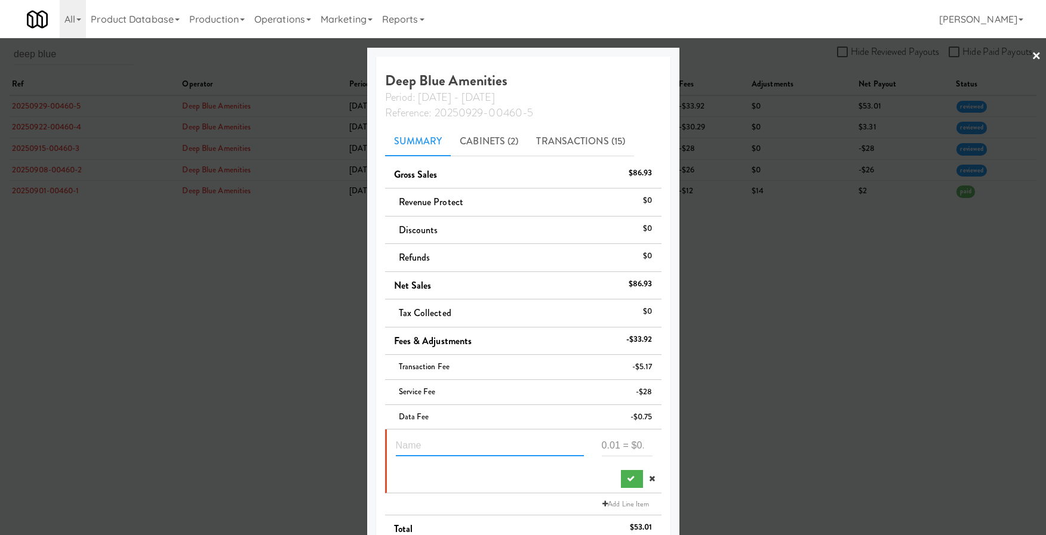
click at [455, 417] on input "text" at bounding box center [490, 445] width 188 height 22
type input "credit"
type input "74"
click at [627, 417] on icon "submit" at bounding box center [631, 479] width 8 height 8
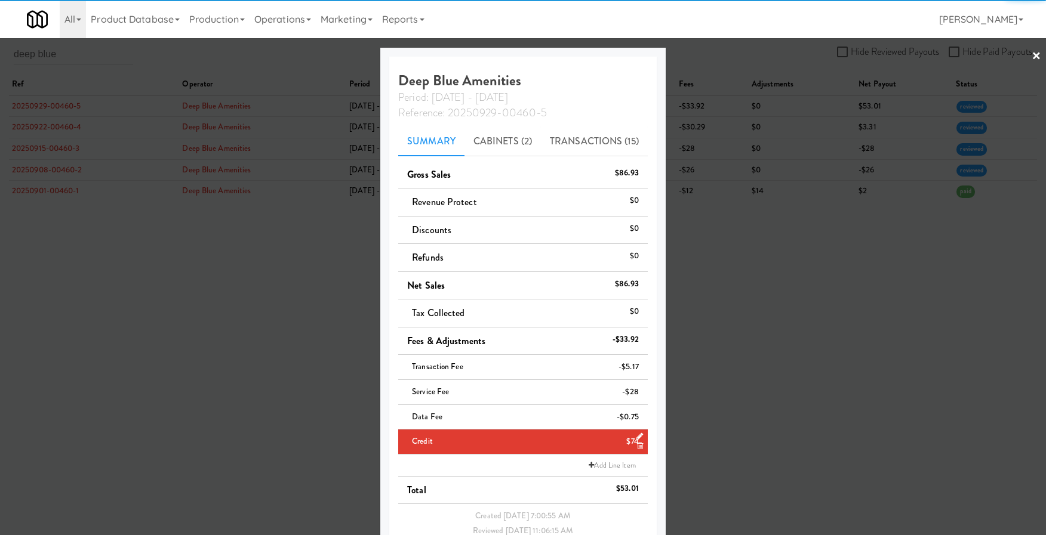
click at [289, 389] on div at bounding box center [523, 267] width 1046 height 535
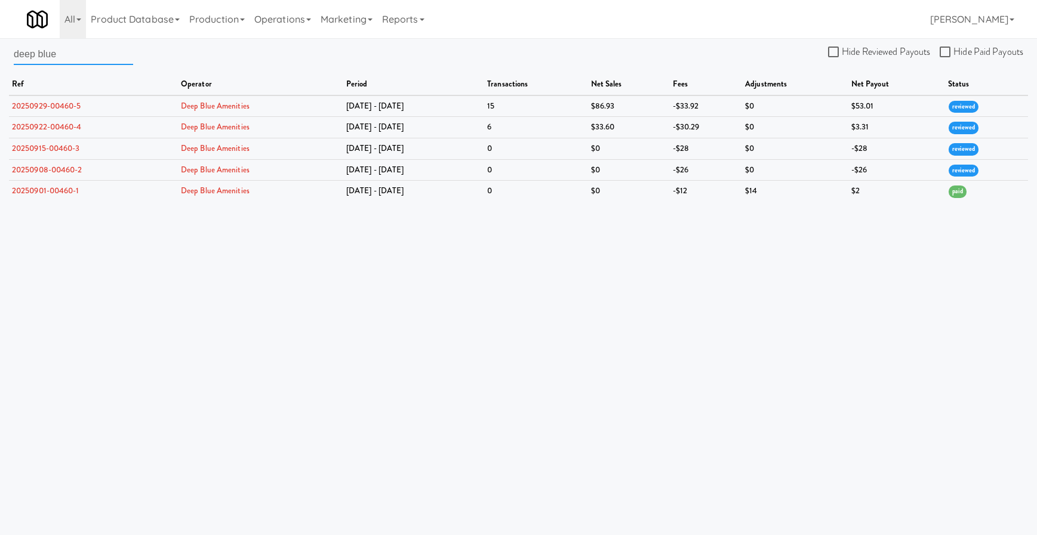
drag, startPoint x: 68, startPoint y: 56, endPoint x: -27, endPoint y: 50, distance: 95.7
click at [0, 50] on html "Are you sure you want to delete failure coverage? Okay Cancel Okay Are you sure…" at bounding box center [518, 267] width 1037 height 535
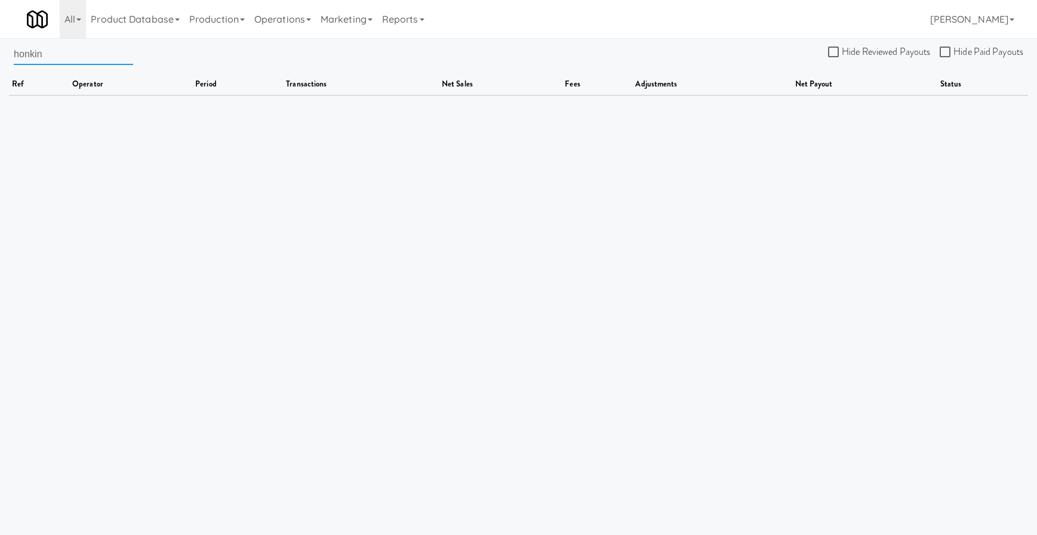
type input "honkin"
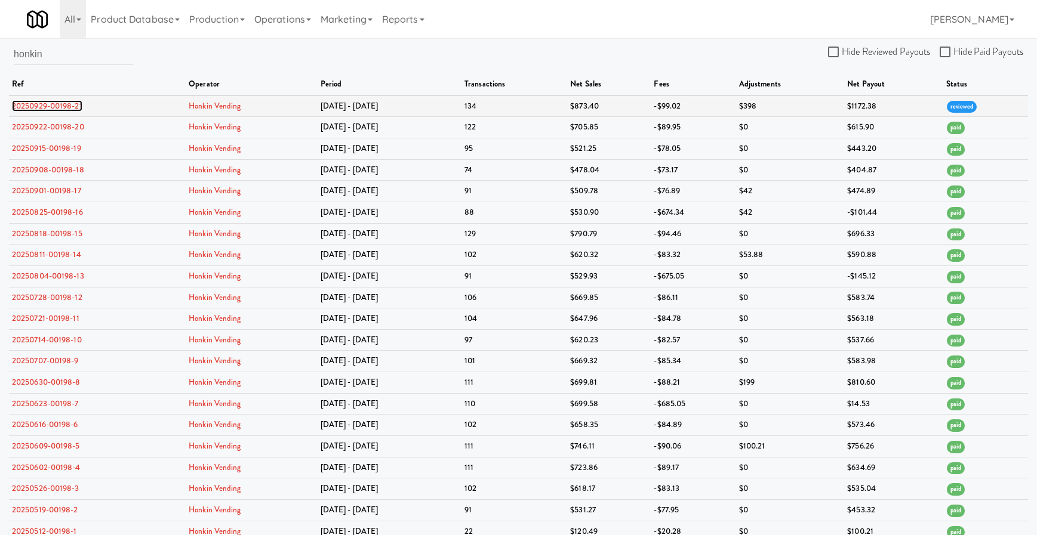
click at [69, 110] on link "20250929-00198-21" at bounding box center [47, 105] width 70 height 11
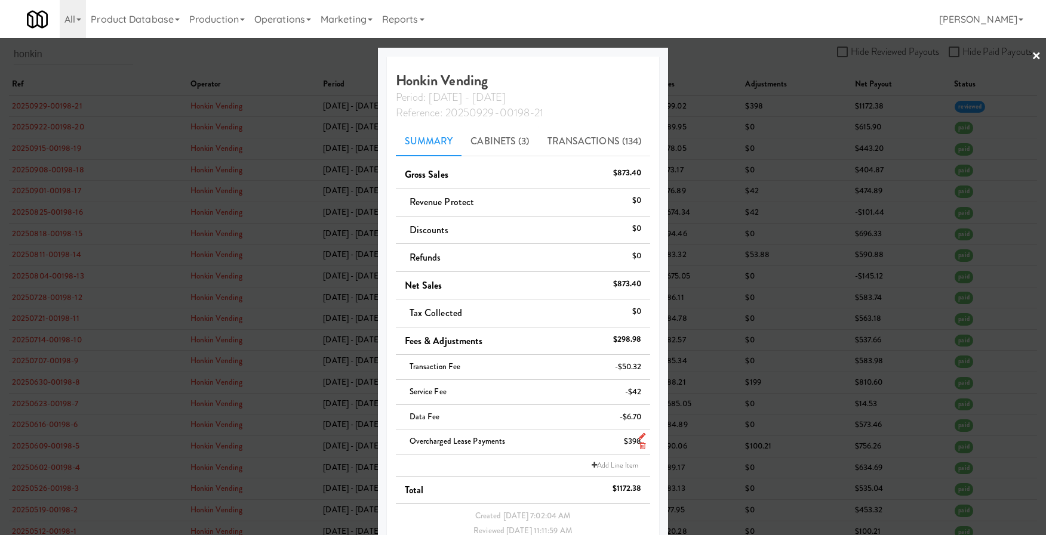
click at [640, 417] on icon at bounding box center [642, 437] width 7 height 8
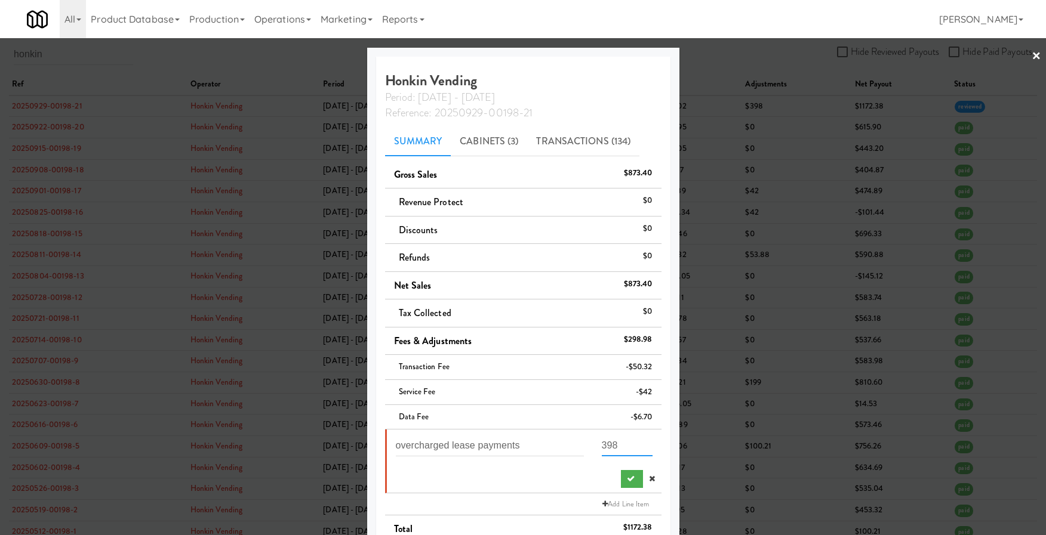
drag, startPoint x: 612, startPoint y: 443, endPoint x: 558, endPoint y: 443, distance: 54.3
click at [558, 417] on div "overcharged lease payments 398" at bounding box center [524, 449] width 275 height 31
type input "344.12"
click at [621, 417] on button "submit" at bounding box center [632, 479] width 22 height 18
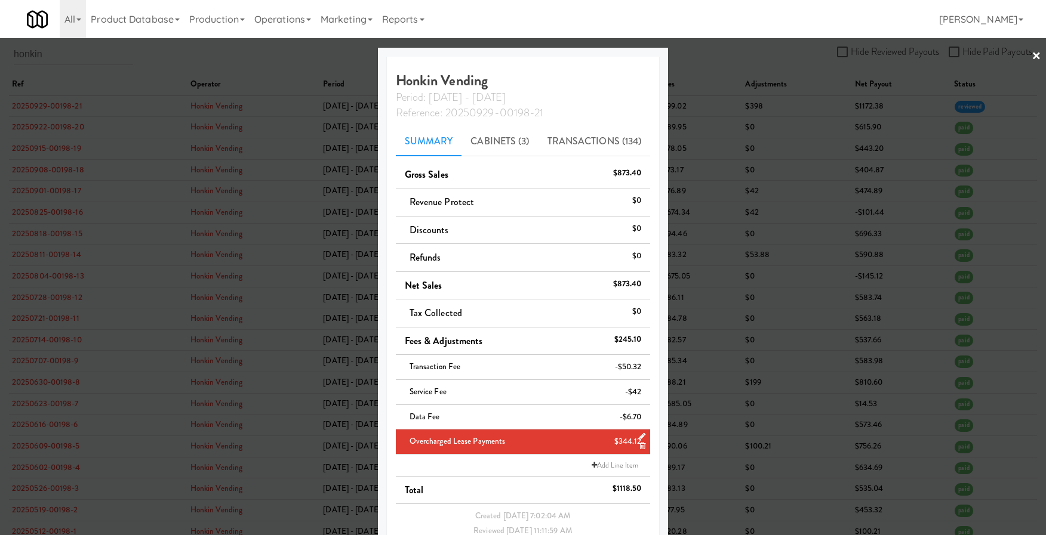
click at [227, 256] on div at bounding box center [523, 267] width 1046 height 535
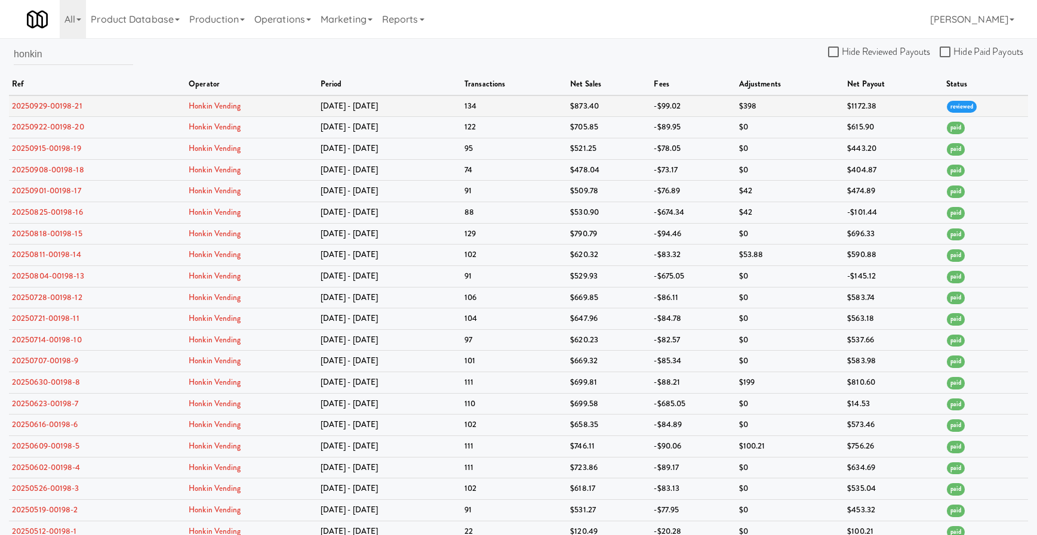
click at [32, 112] on td "20250929-00198-21" at bounding box center [97, 105] width 177 height 21
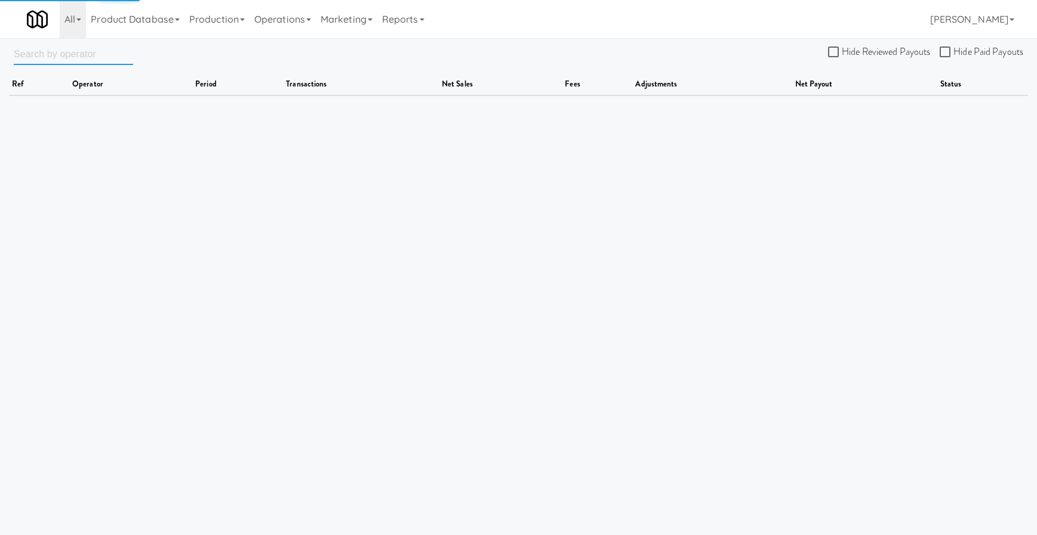
click at [57, 58] on input "text" at bounding box center [73, 54] width 119 height 22
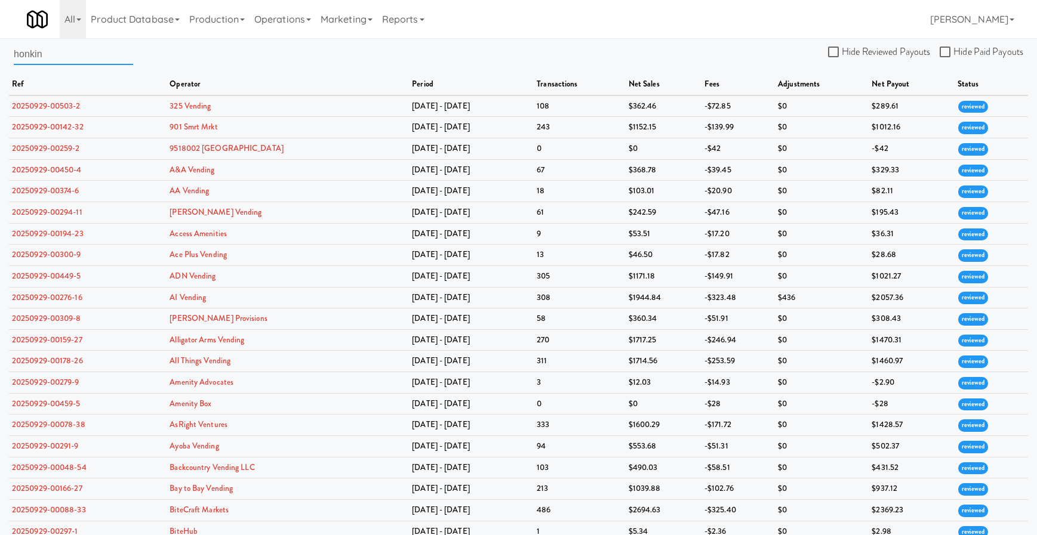
type input "honkin"
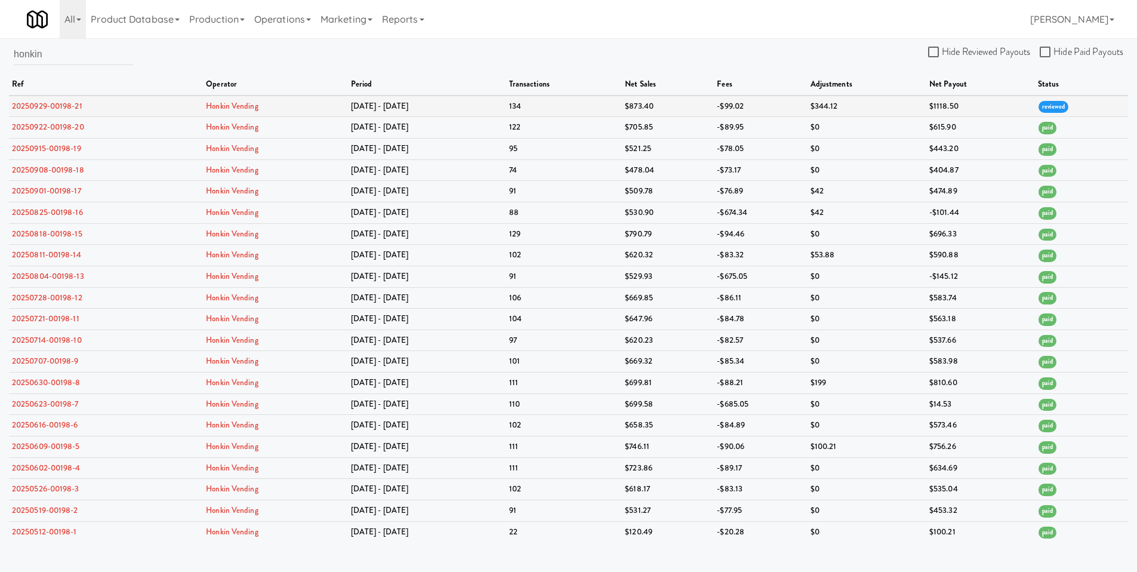
click at [60, 113] on td "20250929-00198-21" at bounding box center [106, 105] width 194 height 21
click at [67, 107] on link "20250929-00198-21" at bounding box center [47, 105] width 70 height 11
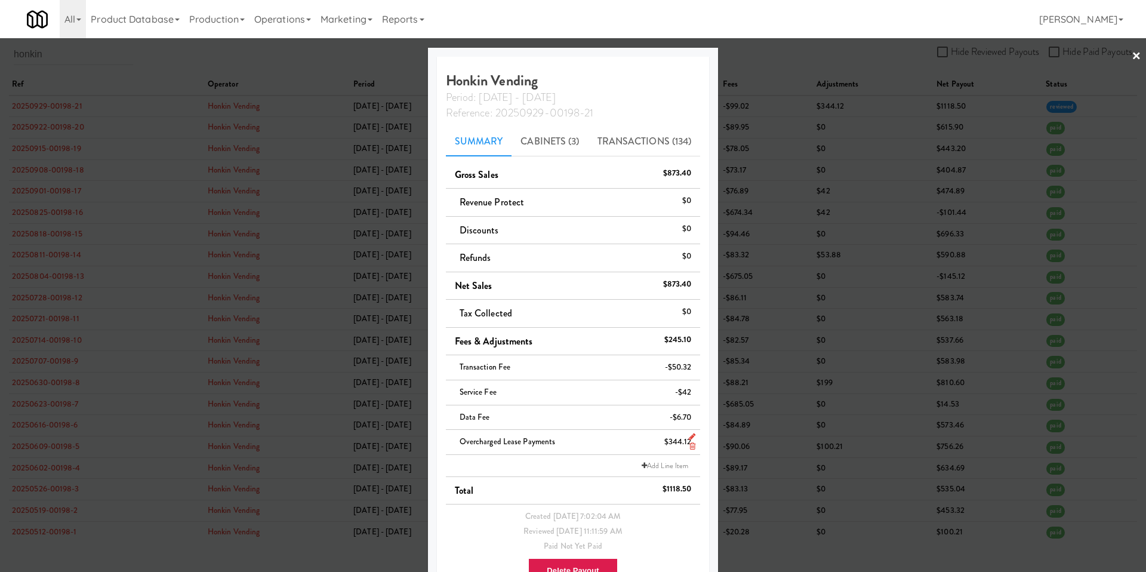
click at [689, 436] on icon at bounding box center [692, 437] width 7 height 8
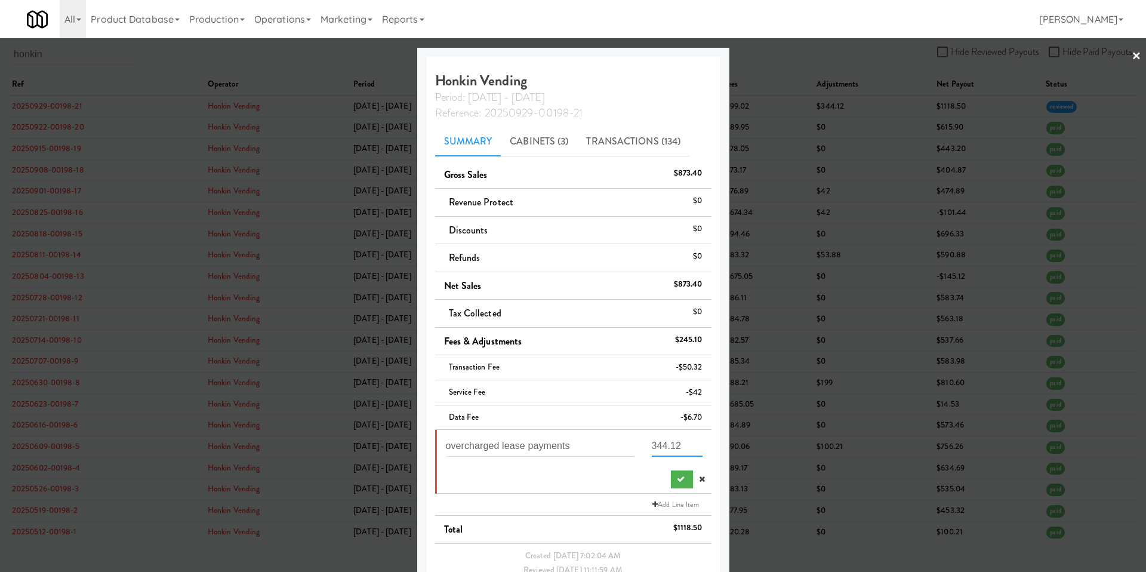
drag, startPoint x: 675, startPoint y: 448, endPoint x: 609, endPoint y: 440, distance: 66.7
click at [609, 440] on div "overcharged lease payments 344.12" at bounding box center [574, 449] width 275 height 31
type input "398"
click at [671, 483] on button "submit" at bounding box center [682, 479] width 22 height 18
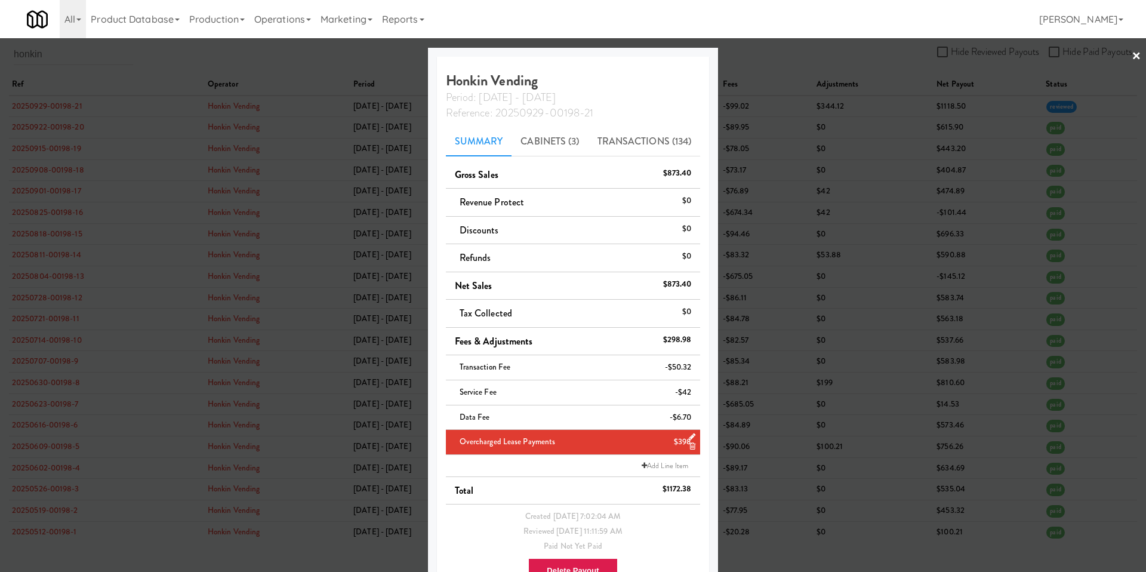
click at [313, 329] on div at bounding box center [573, 286] width 1146 height 572
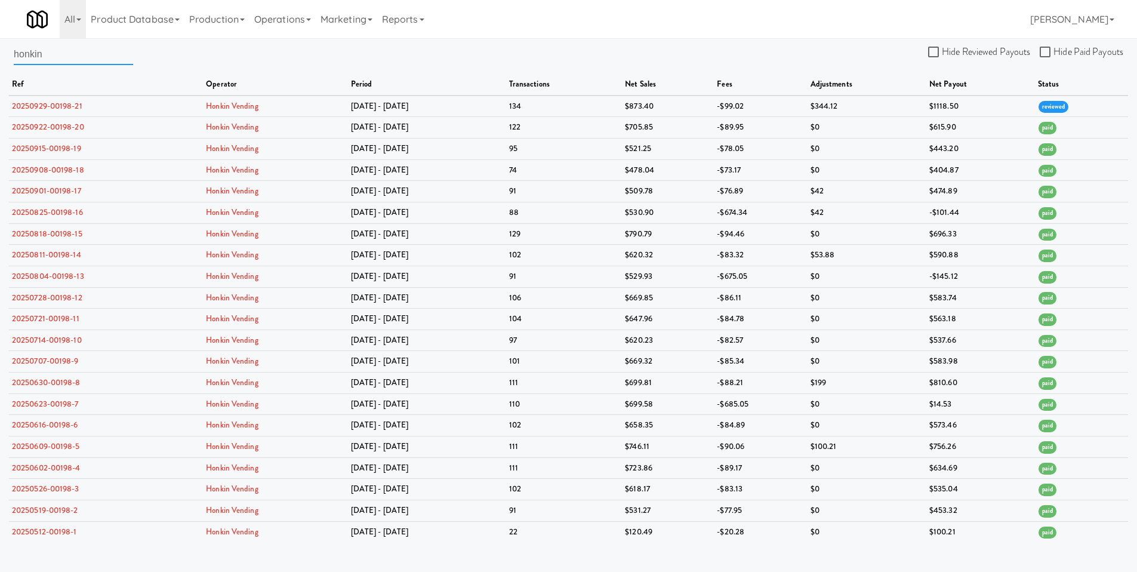
click at [66, 54] on input "honkin" at bounding box center [73, 54] width 119 height 22
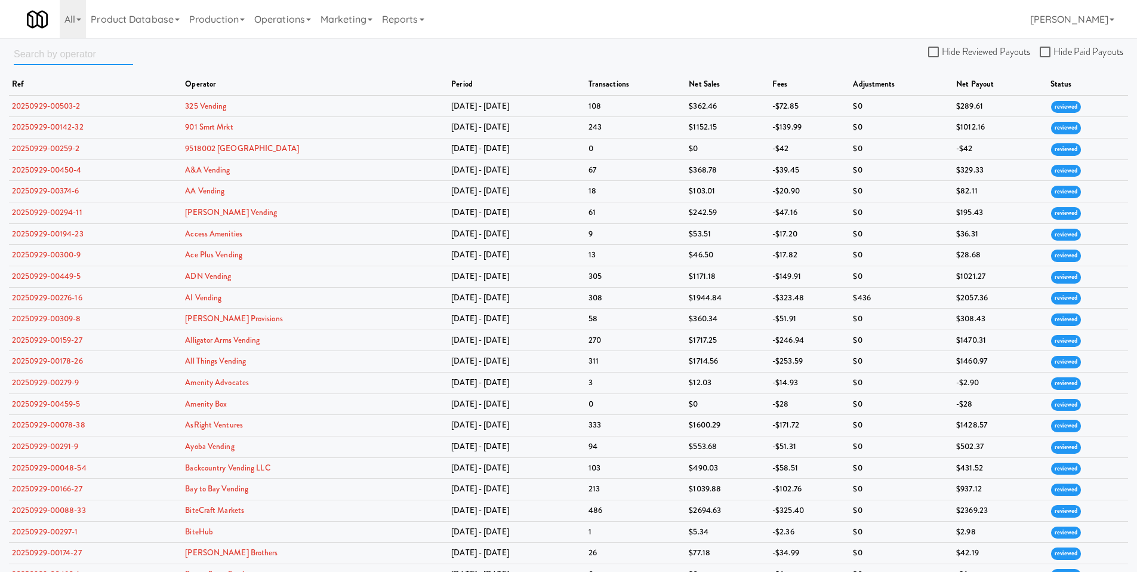
click at [29, 63] on input "text" at bounding box center [73, 54] width 119 height 22
type input "honkin"
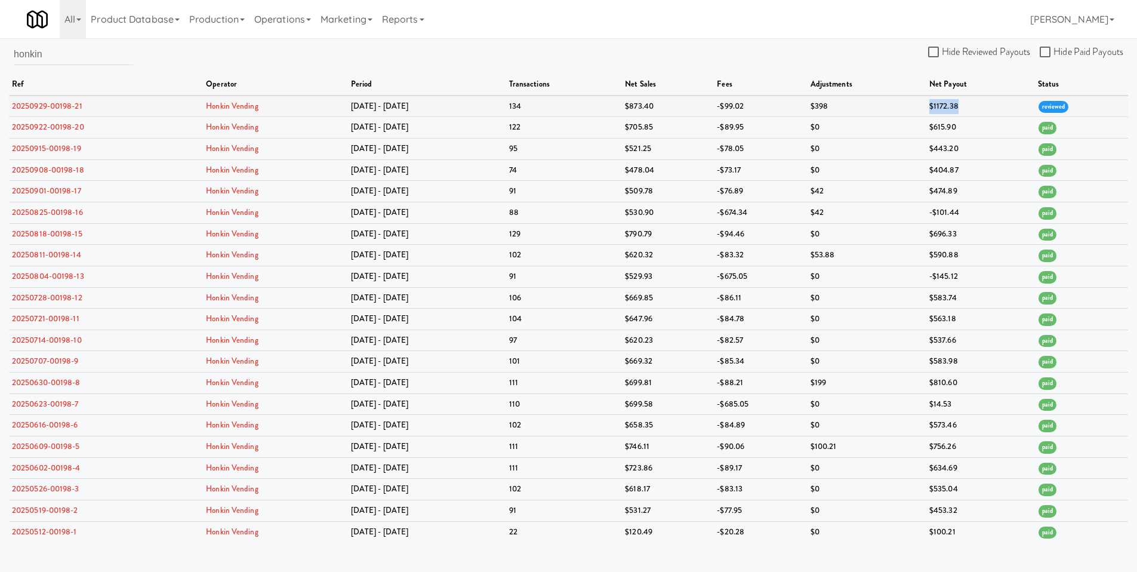
drag, startPoint x: 960, startPoint y: 108, endPoint x: 930, endPoint y: 105, distance: 30.0
click at [930, 105] on td "$1172.38" at bounding box center [980, 105] width 109 height 21
copy td "$1172.38"
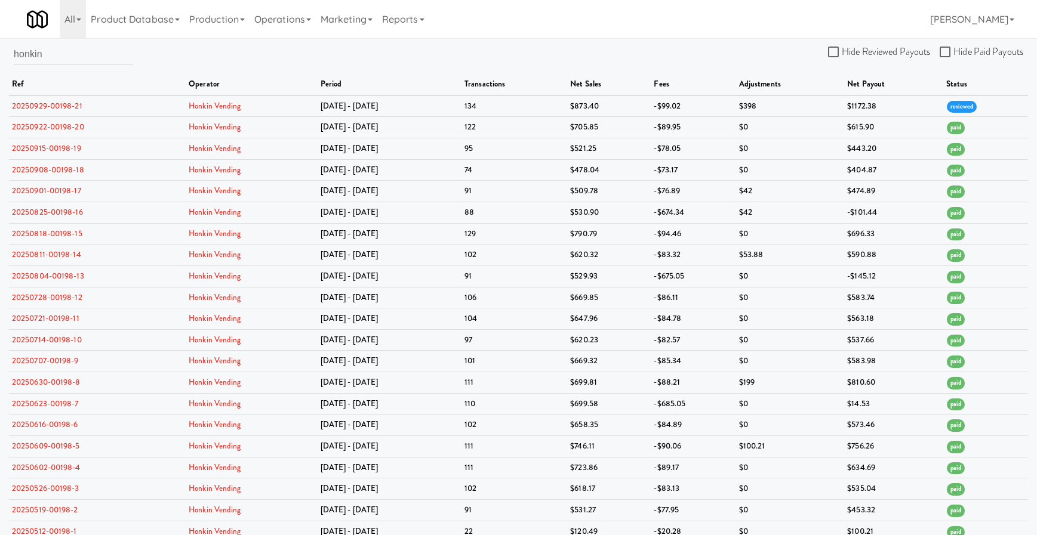
click at [332, 75] on th "period" at bounding box center [390, 84] width 144 height 21
